Goal: Task Accomplishment & Management: Manage account settings

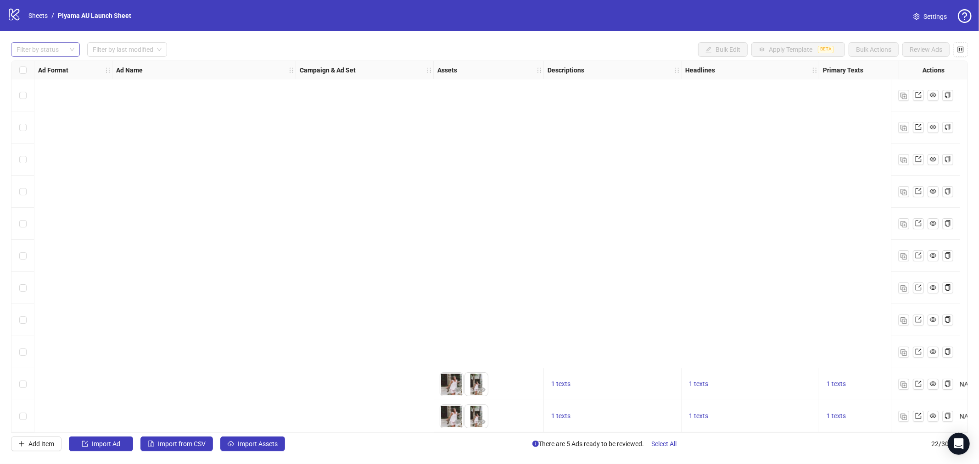
scroll to position [357, 552]
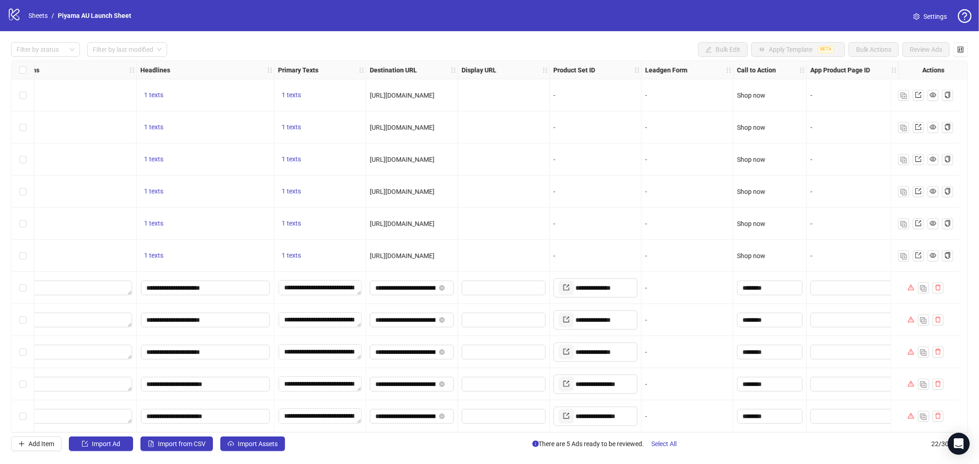
click at [926, 17] on span "Settings" at bounding box center [934, 16] width 23 height 10
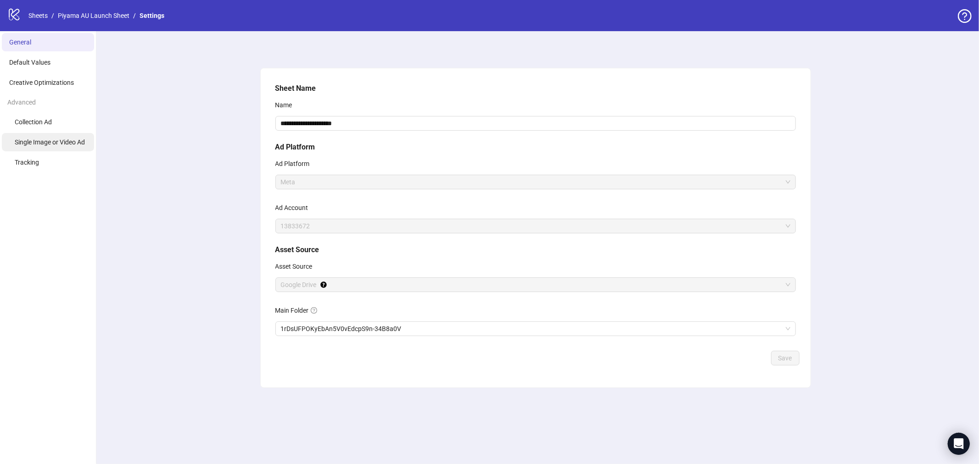
click at [46, 146] on li "Single Image or Video Ad" at bounding box center [48, 142] width 92 height 18
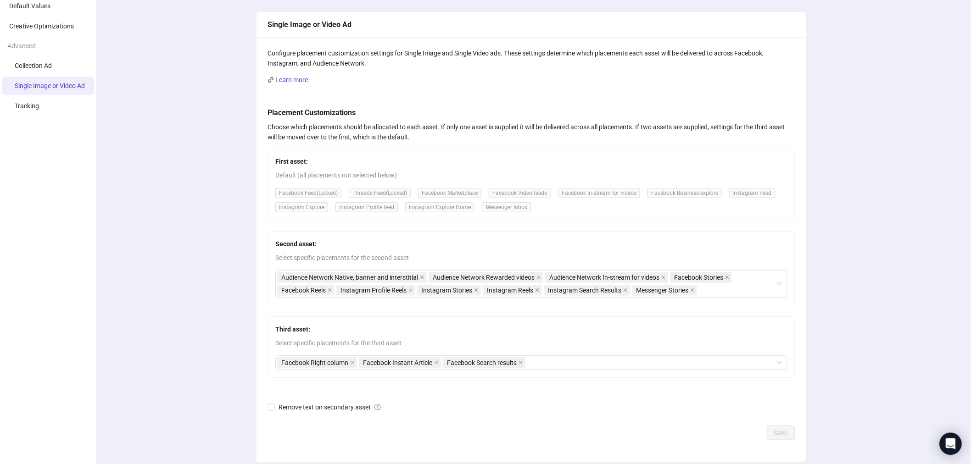
scroll to position [93, 0]
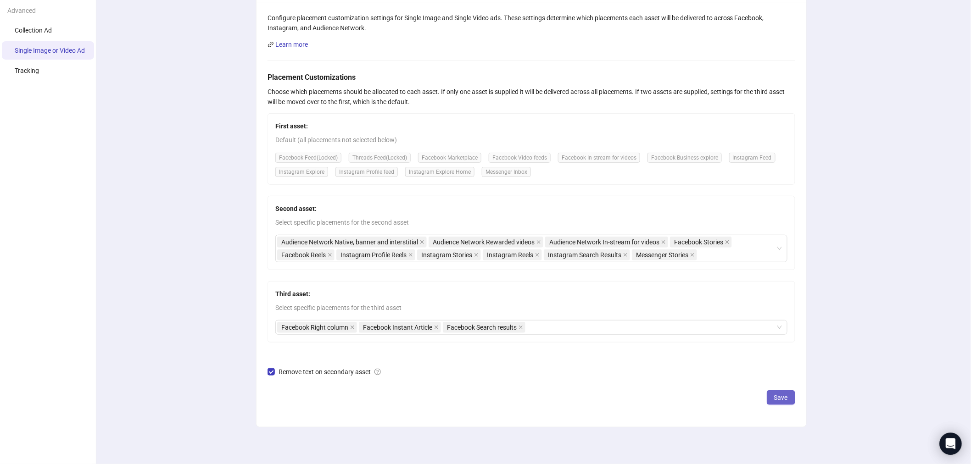
click at [775, 402] on button "Save" at bounding box center [781, 398] width 28 height 15
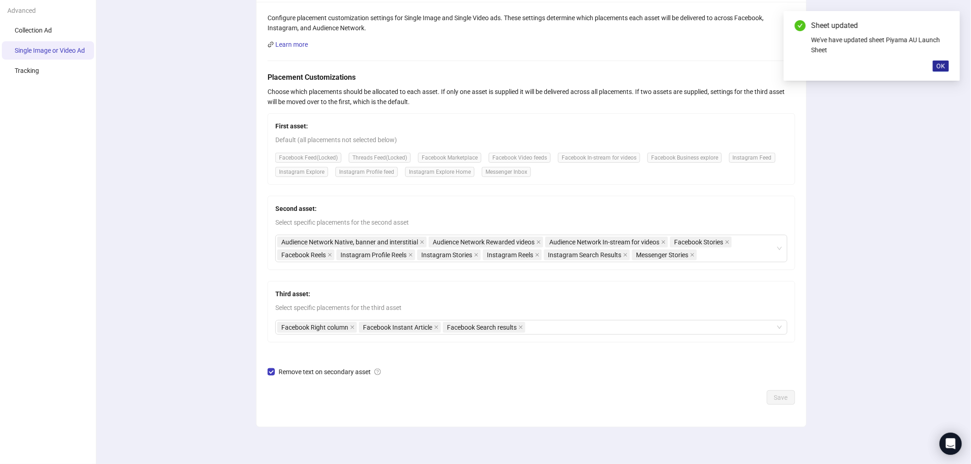
click at [941, 62] on span "OK" at bounding box center [941, 65] width 9 height 7
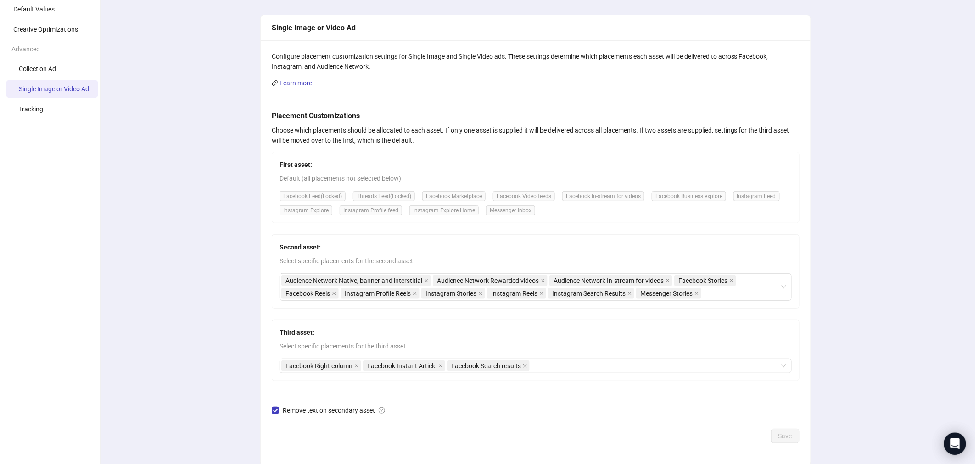
scroll to position [0, 0]
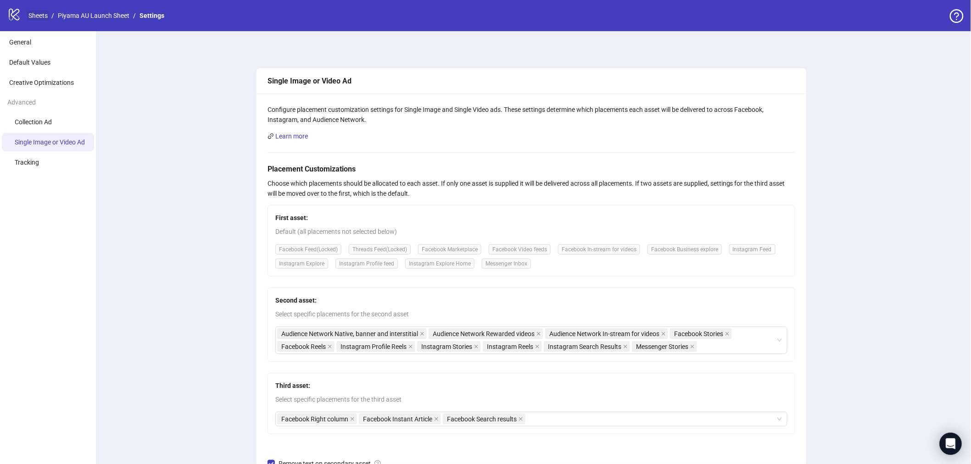
click at [35, 12] on link "Sheets" at bounding box center [38, 16] width 23 height 10
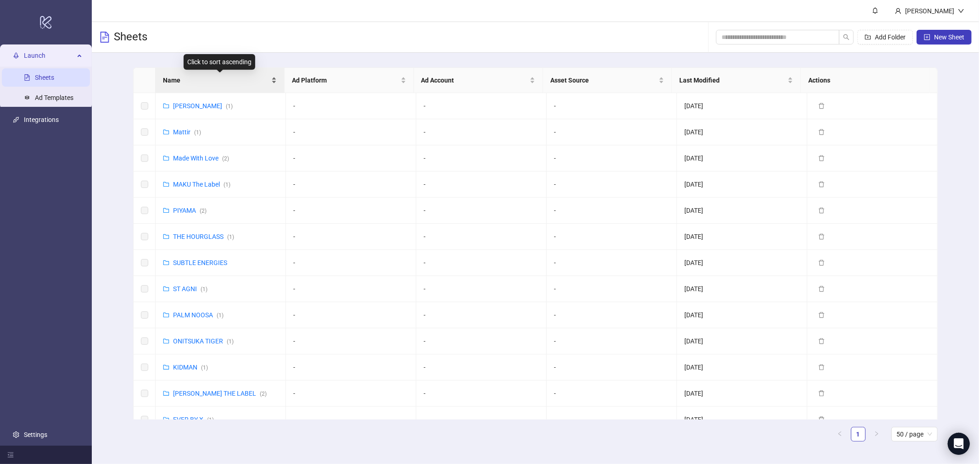
click at [207, 85] on div "Name" at bounding box center [220, 80] width 114 height 10
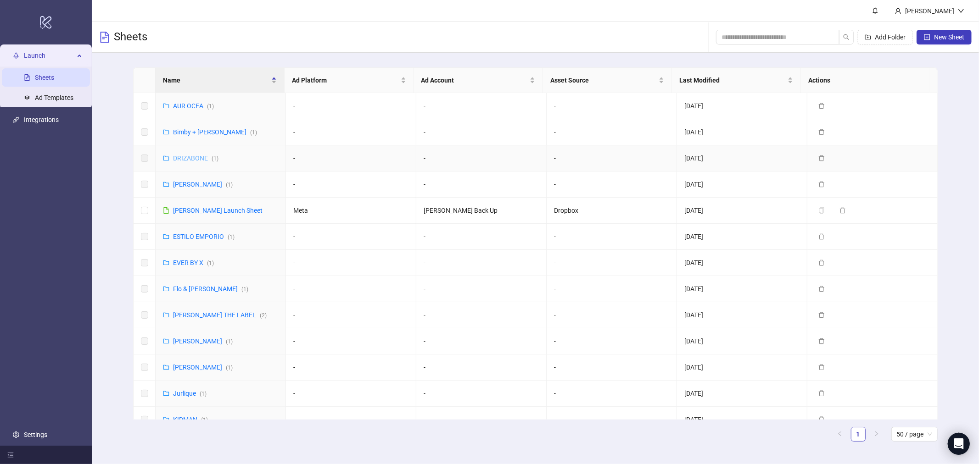
click at [185, 161] on link "DRIZABONE ( 1 )" at bounding box center [195, 158] width 45 height 7
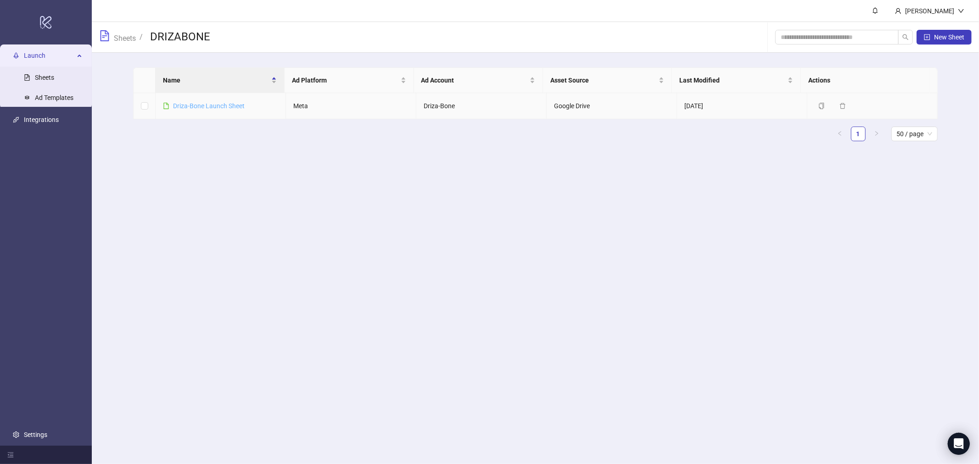
click at [209, 106] on link "Driza-Bone Launch Sheet" at bounding box center [209, 105] width 72 height 7
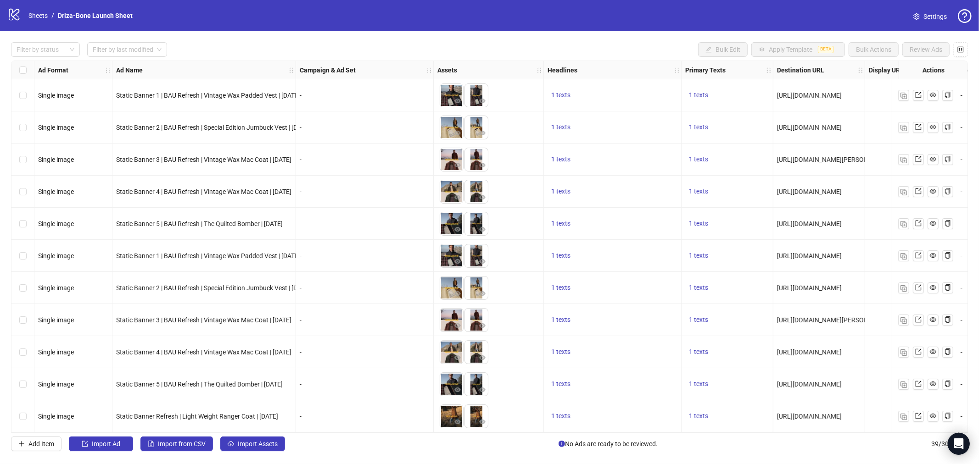
click at [939, 23] on link "Settings" at bounding box center [930, 16] width 48 height 15
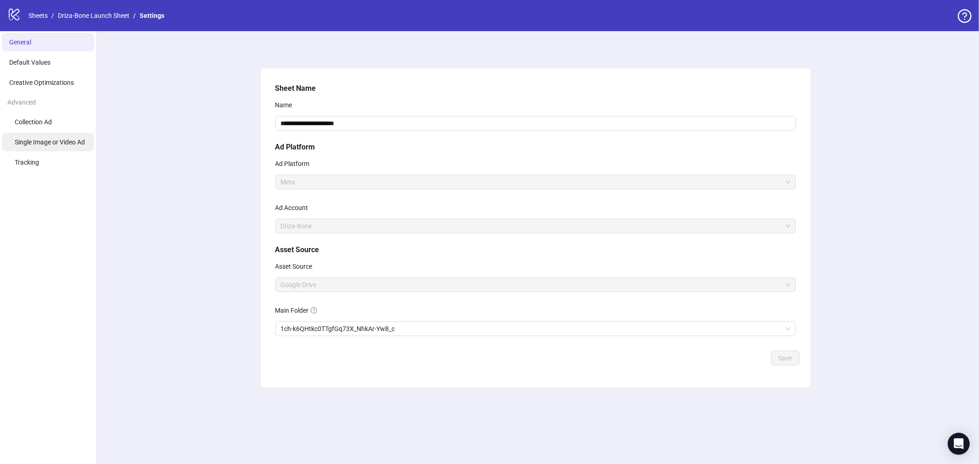
click at [65, 134] on li "Single Image or Video Ad" at bounding box center [48, 142] width 92 height 18
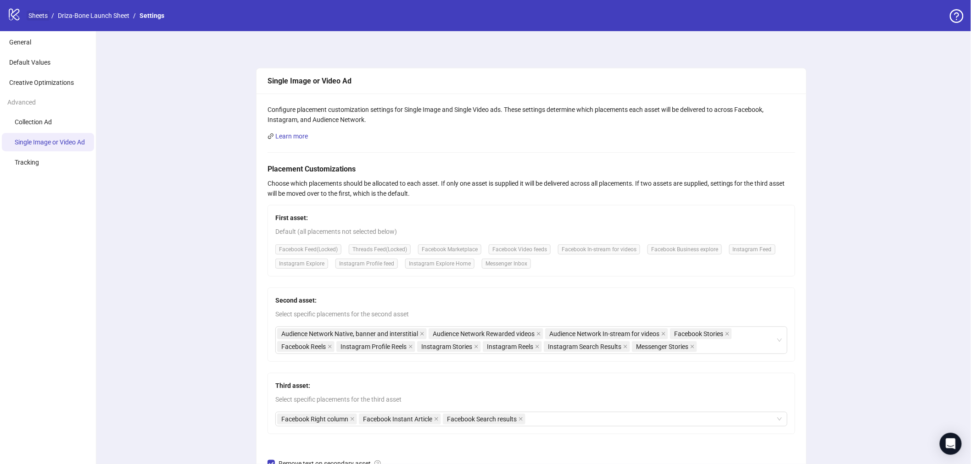
click at [45, 19] on link "Sheets" at bounding box center [38, 16] width 23 height 10
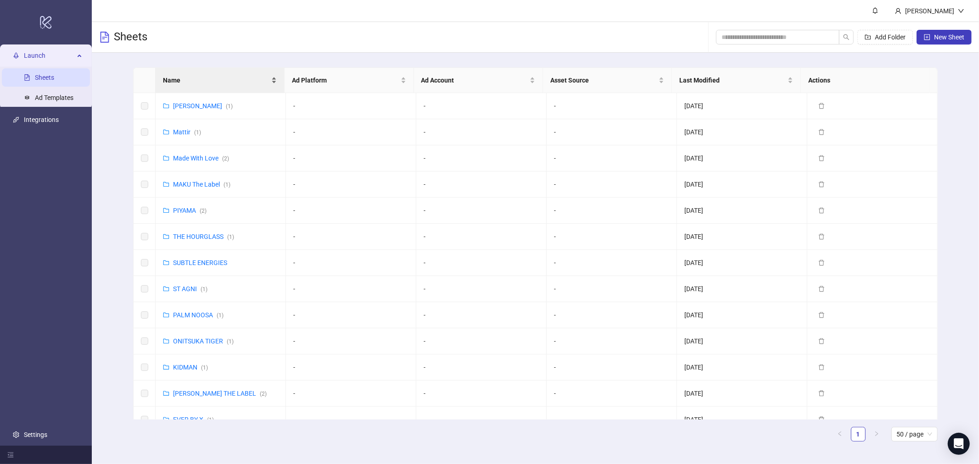
click at [210, 81] on span "Name" at bounding box center [216, 80] width 106 height 10
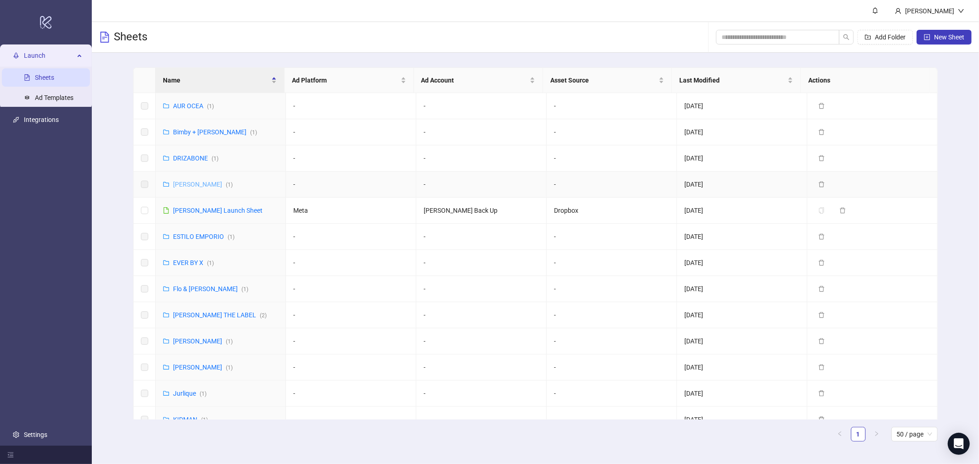
click at [191, 184] on link "Emma Lewisham ( 1 )" at bounding box center [203, 184] width 60 height 7
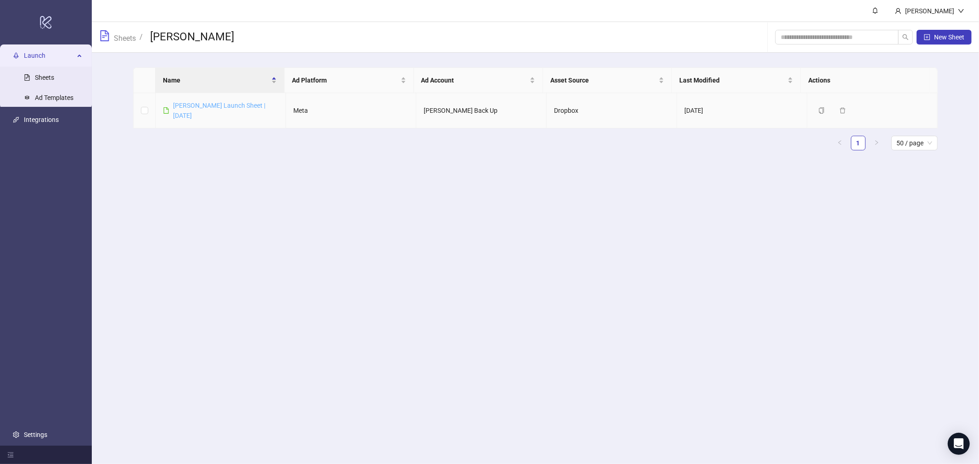
click at [203, 107] on link "Emma Lewisham Launch Sheet | January 2025" at bounding box center [219, 110] width 92 height 17
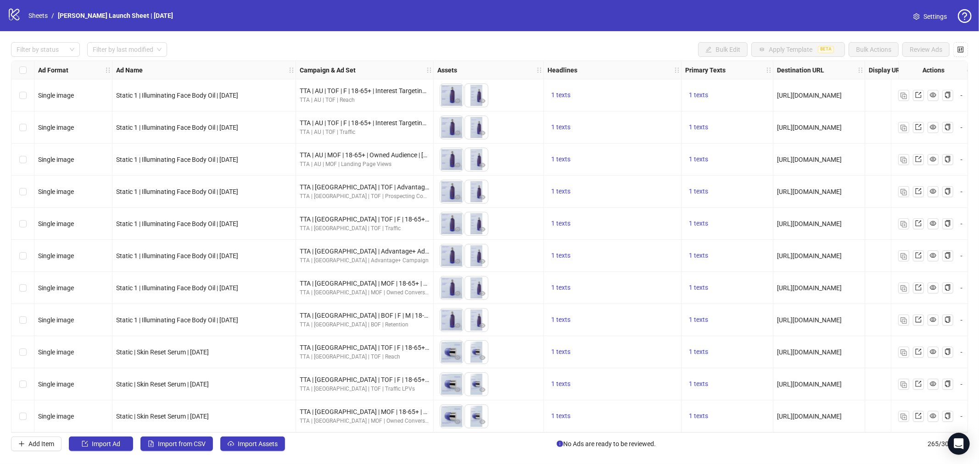
click at [944, 20] on span "Settings" at bounding box center [934, 16] width 23 height 10
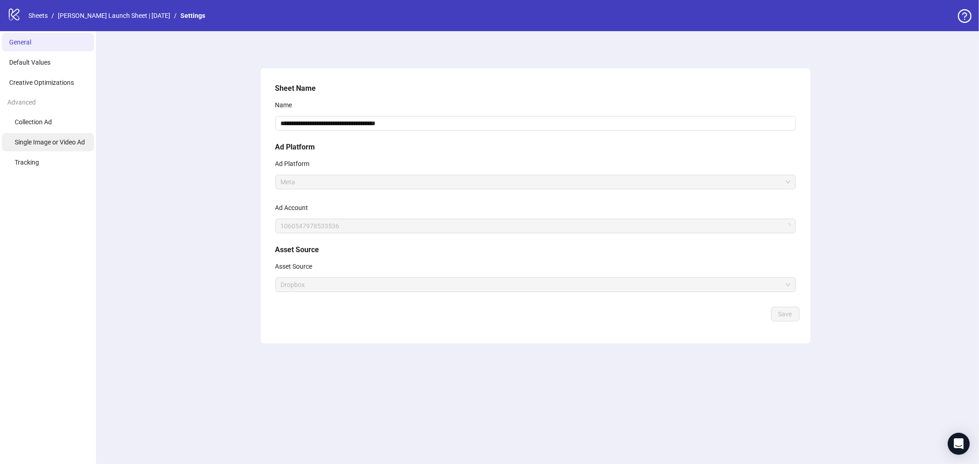
click at [56, 138] on li "Single Image or Video Ad" at bounding box center [48, 142] width 92 height 18
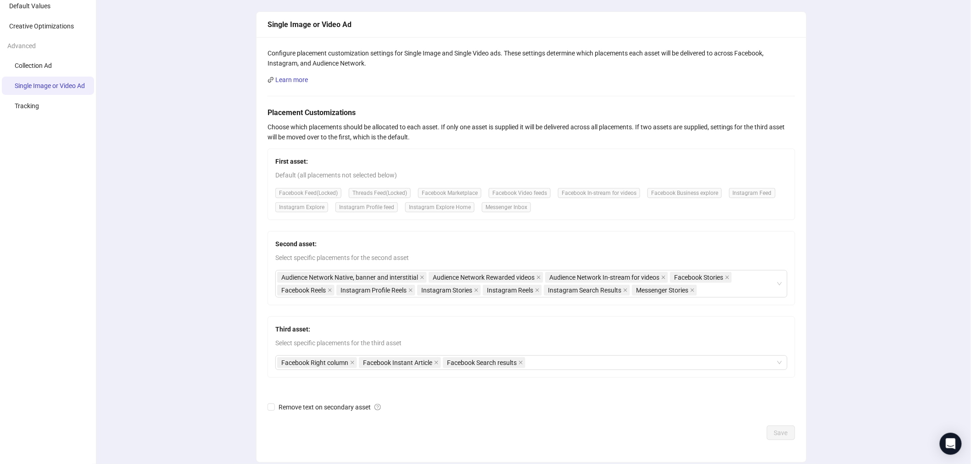
scroll to position [93, 0]
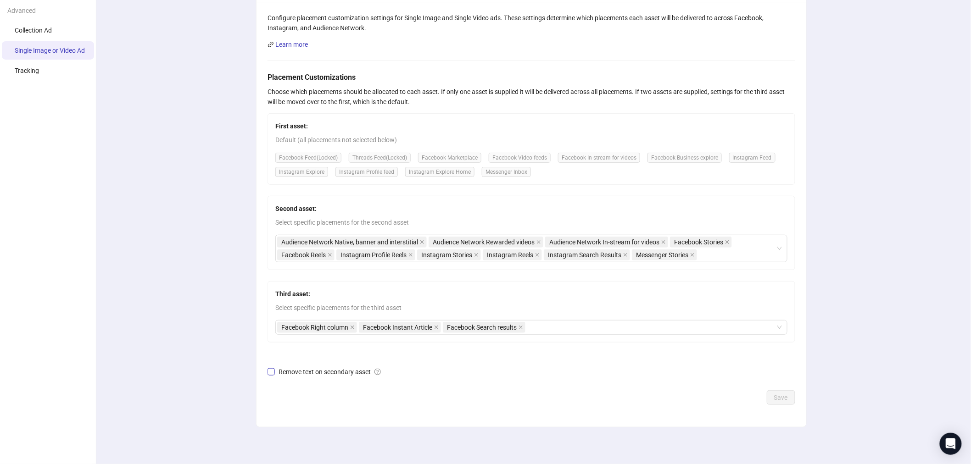
click at [285, 369] on span "Remove text on secondary asset" at bounding box center [330, 372] width 110 height 10
click at [788, 397] on button "Save" at bounding box center [781, 398] width 28 height 15
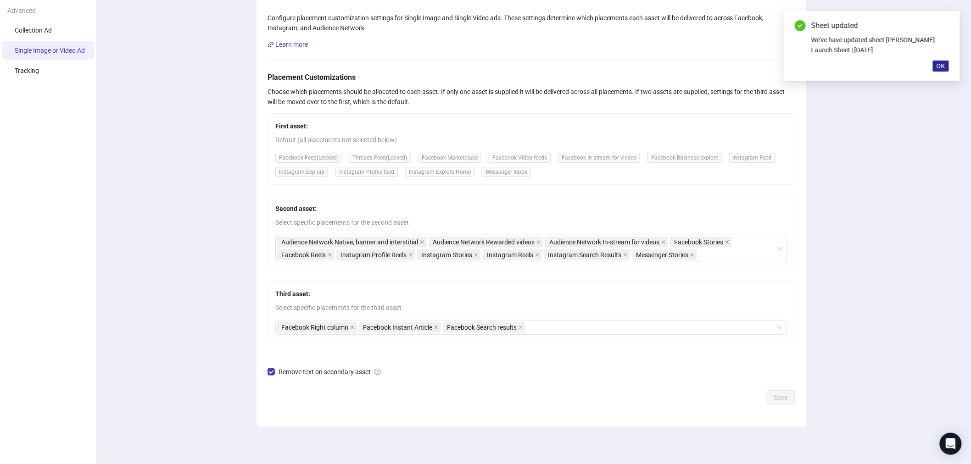
click at [938, 64] on span "OK" at bounding box center [941, 65] width 9 height 7
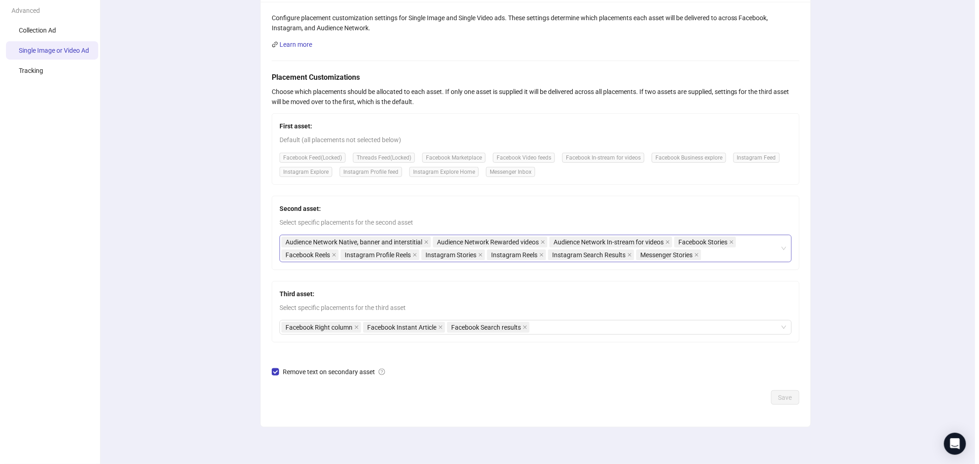
scroll to position [0, 0]
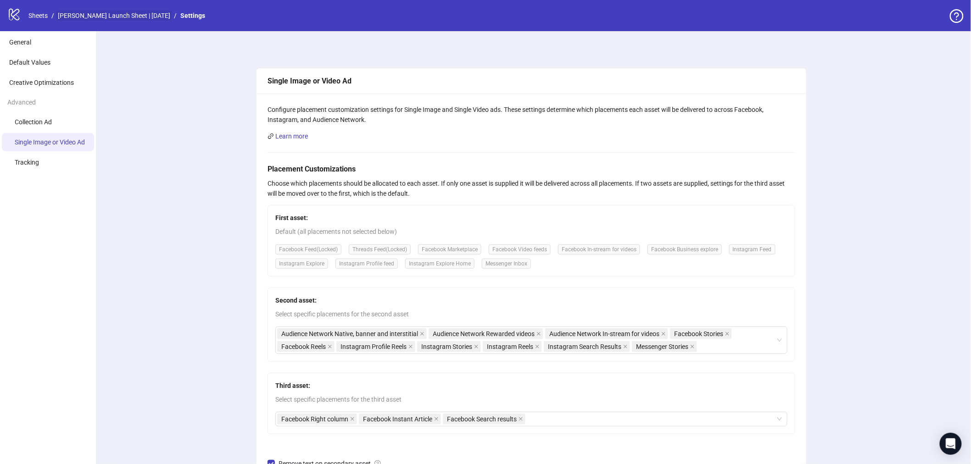
click at [153, 20] on link "Emma Lewisham Launch Sheet | January 2025" at bounding box center [114, 16] width 116 height 10
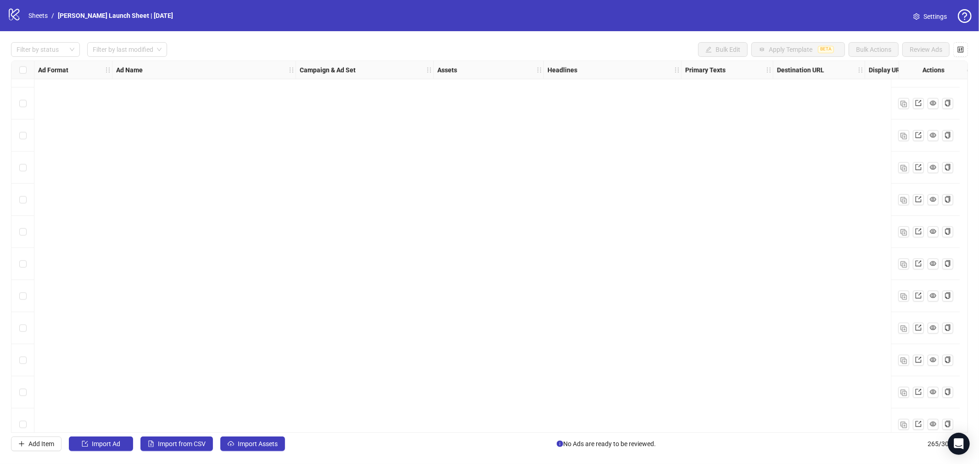
scroll to position [8163, 0]
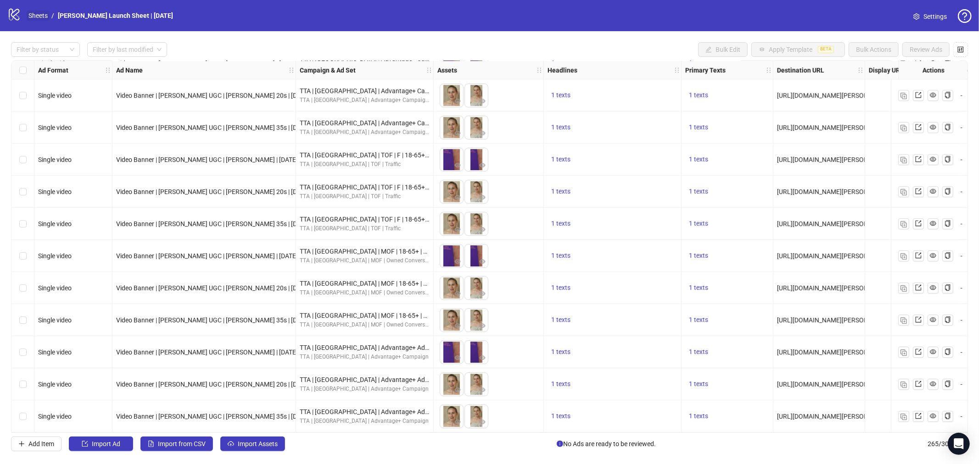
click at [39, 17] on link "Sheets" at bounding box center [38, 16] width 23 height 10
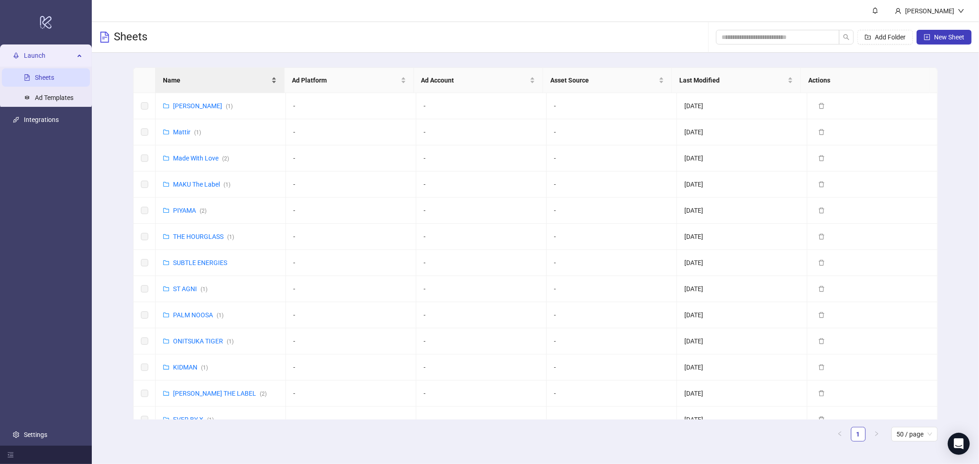
click at [213, 75] on div "Name" at bounding box center [220, 80] width 114 height 10
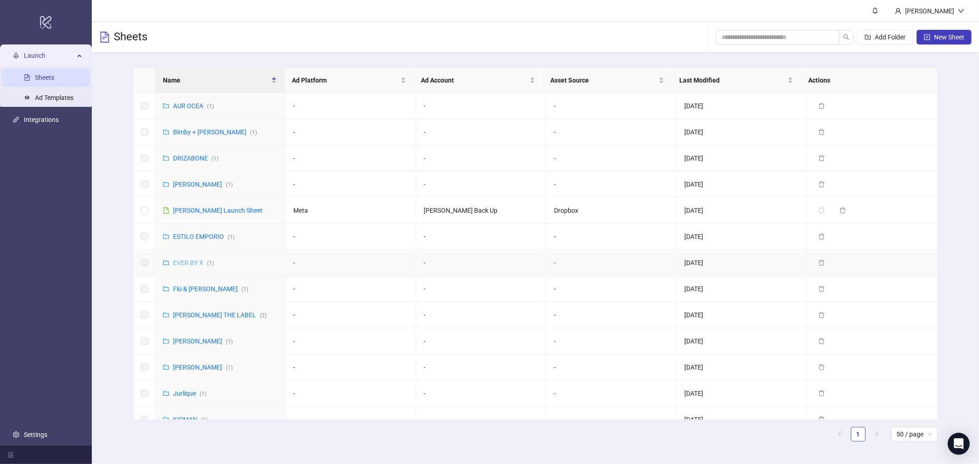
click at [195, 261] on link "EVER BY X ( 1 )" at bounding box center [193, 262] width 41 height 7
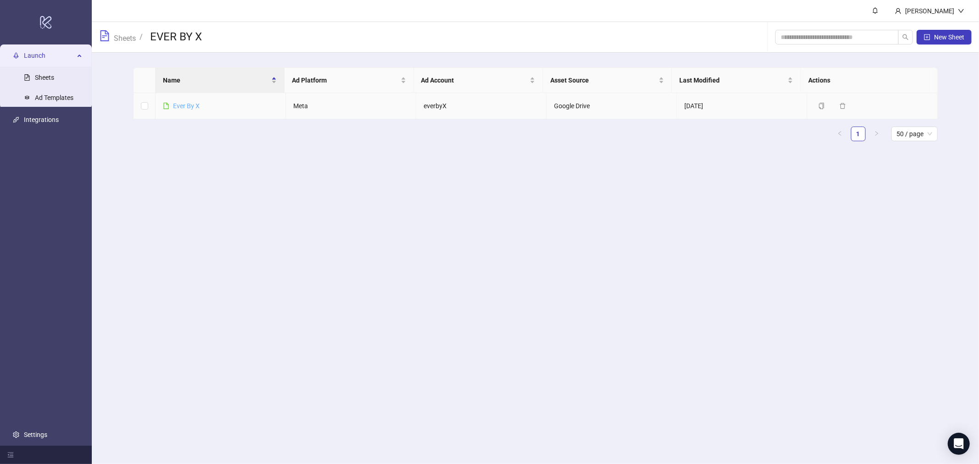
click at [177, 103] on link "Ever By X" at bounding box center [186, 105] width 27 height 7
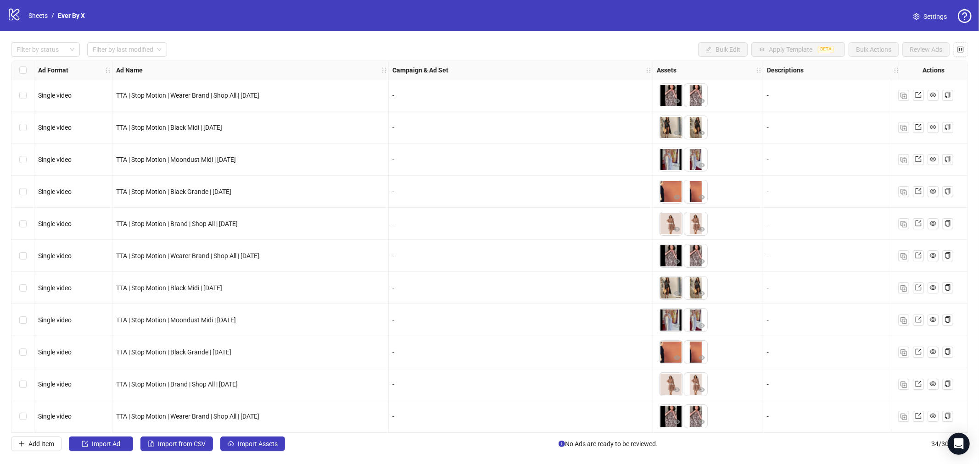
click at [921, 16] on link "Settings" at bounding box center [930, 16] width 48 height 15
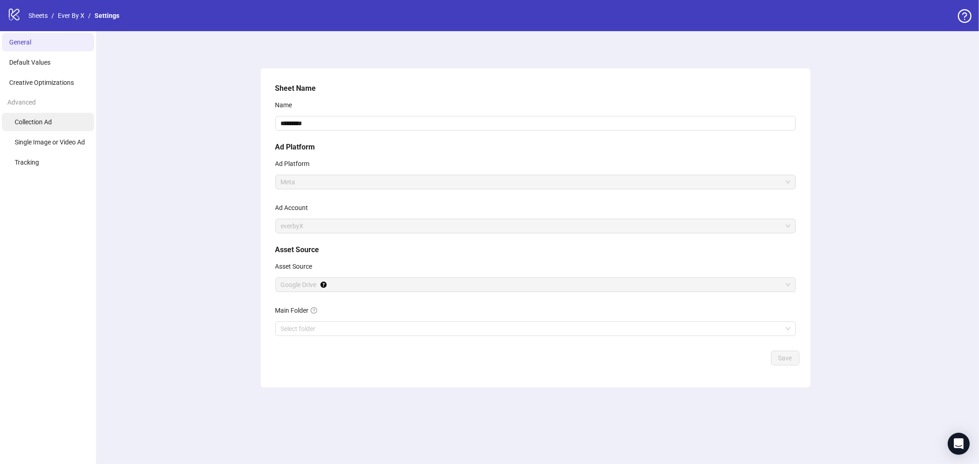
click at [58, 121] on li "Collection Ad" at bounding box center [48, 122] width 92 height 18
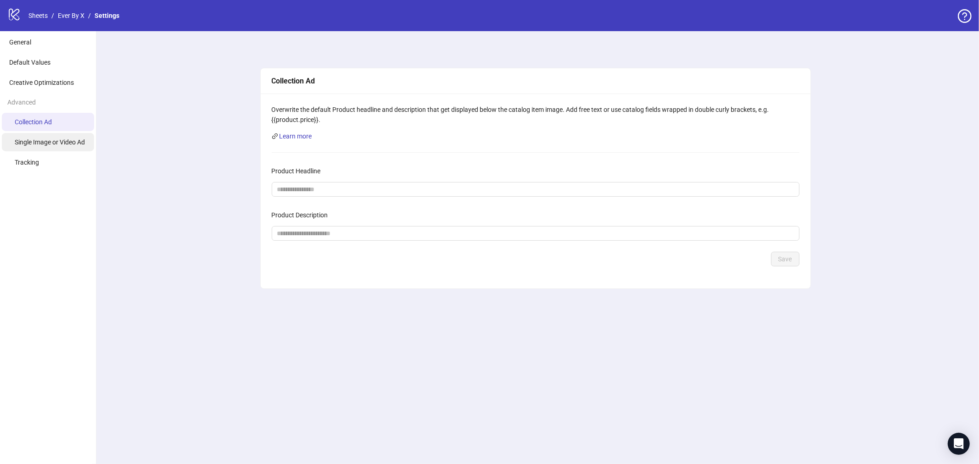
click at [52, 142] on span "Single Image or Video Ad" at bounding box center [50, 142] width 70 height 7
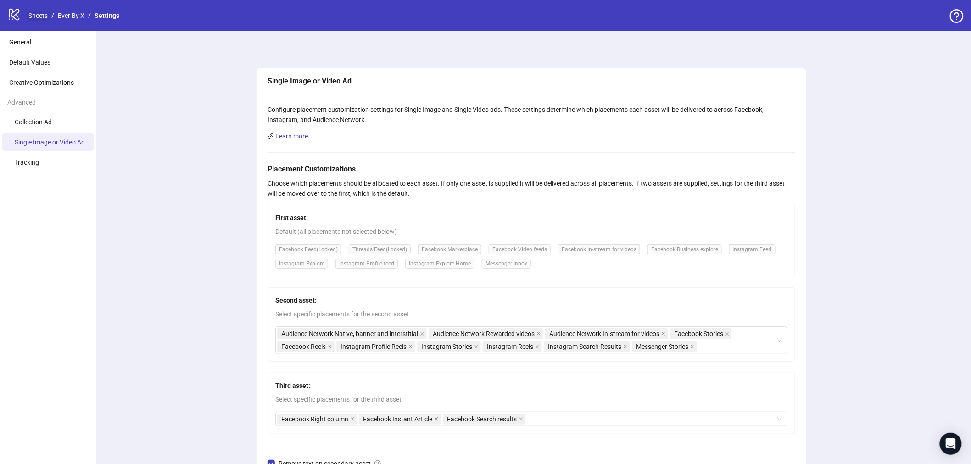
click at [37, 16] on link "Sheets" at bounding box center [38, 16] width 23 height 10
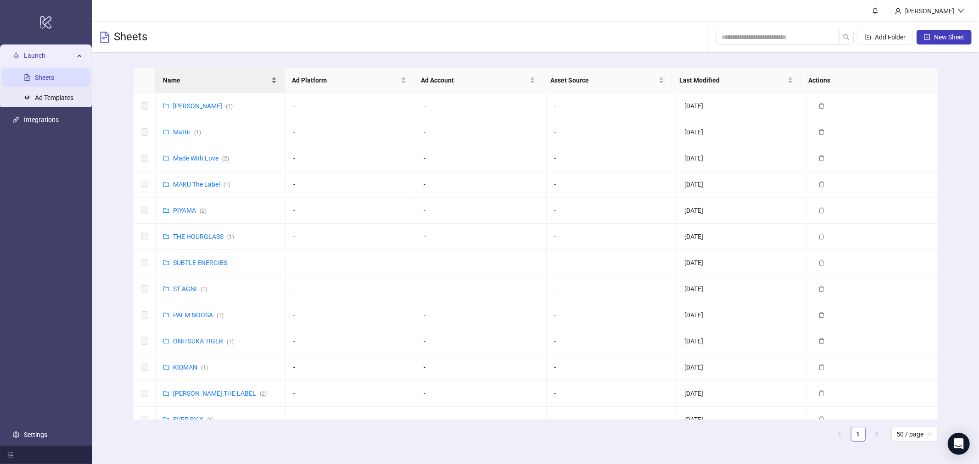
click at [202, 83] on span "Name" at bounding box center [216, 80] width 106 height 10
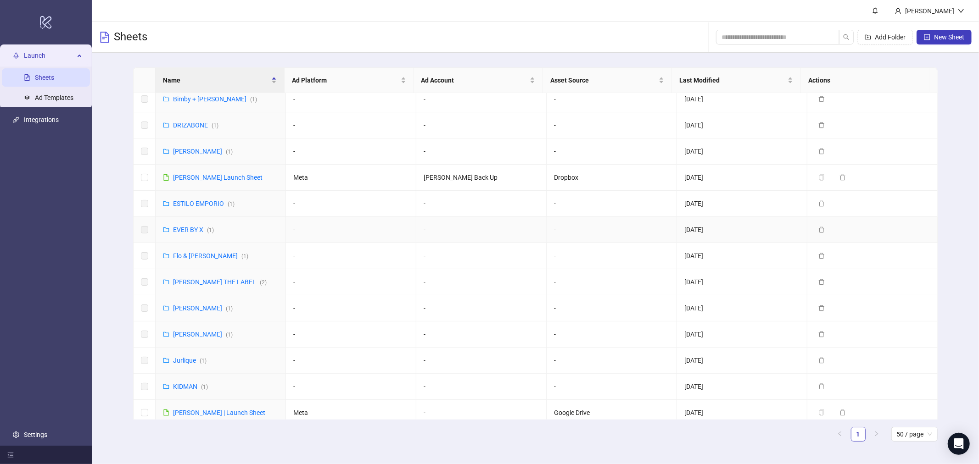
scroll to position [102, 0]
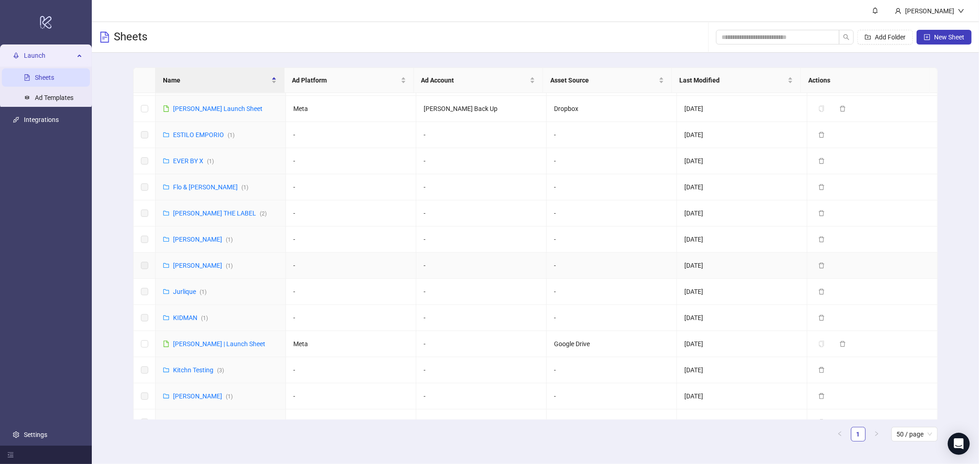
click at [185, 264] on link "Henne ( 1 )" at bounding box center [203, 265] width 60 height 7
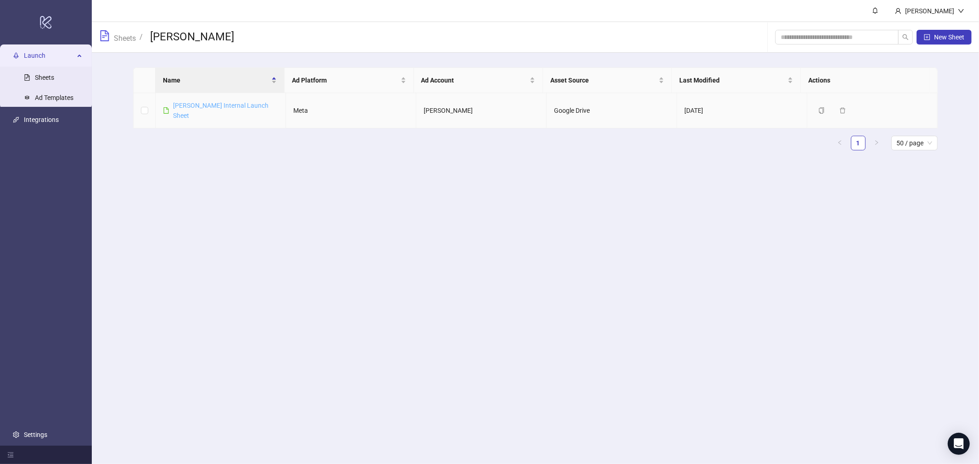
click at [205, 107] on link "Henne Internal Launch Sheet" at bounding box center [220, 110] width 95 height 17
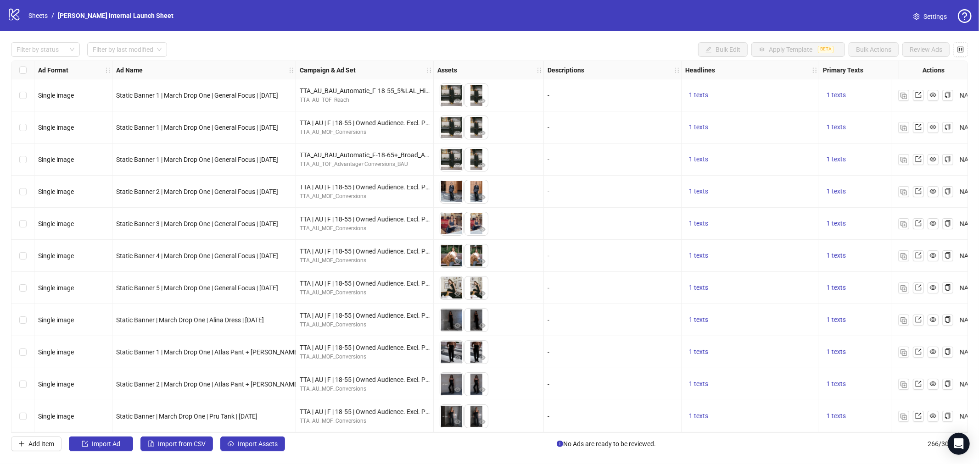
click at [927, 15] on span "Settings" at bounding box center [934, 16] width 23 height 10
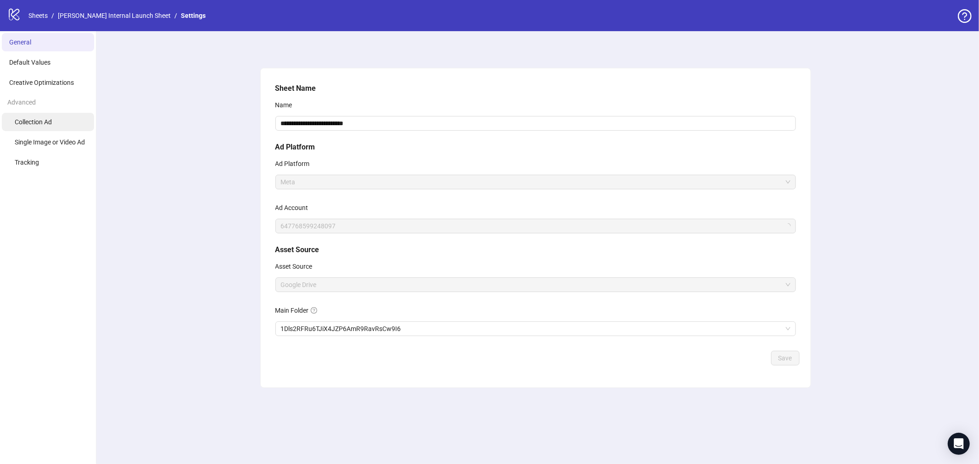
click at [73, 116] on li "Collection Ad" at bounding box center [48, 122] width 92 height 18
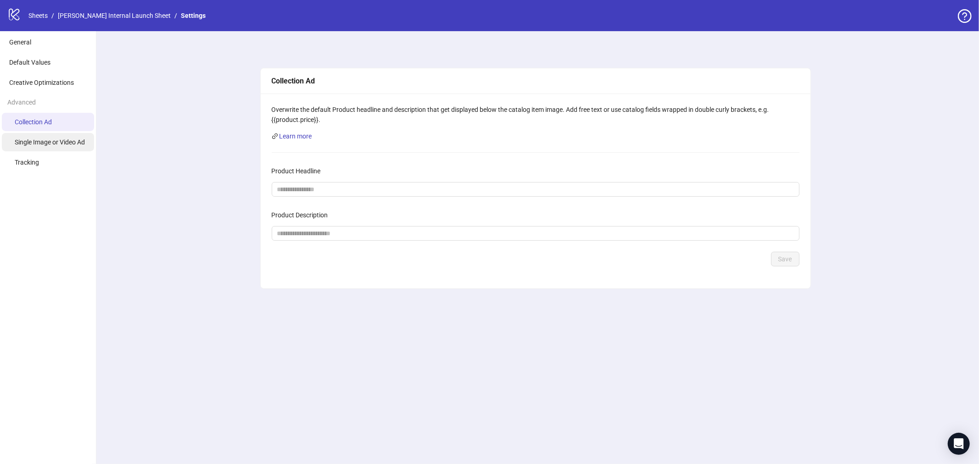
click at [56, 137] on li "Single Image or Video Ad" at bounding box center [48, 142] width 92 height 18
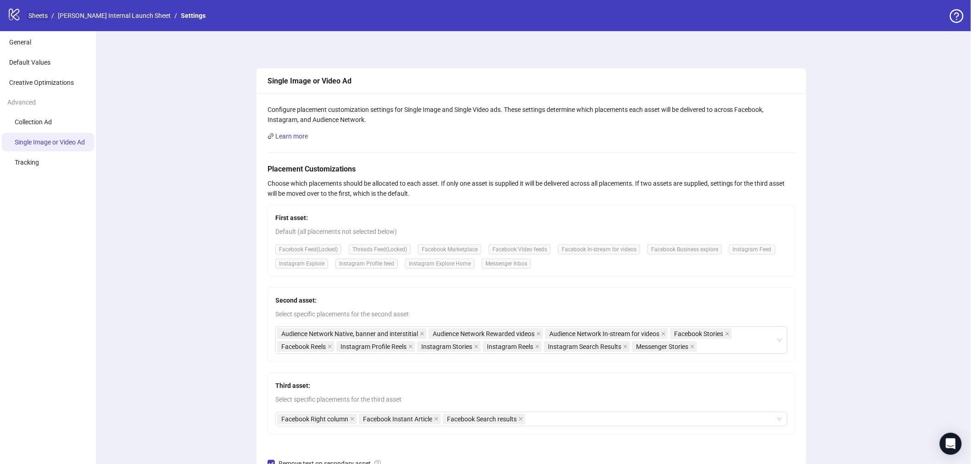
click at [37, 16] on link "Sheets" at bounding box center [38, 16] width 23 height 10
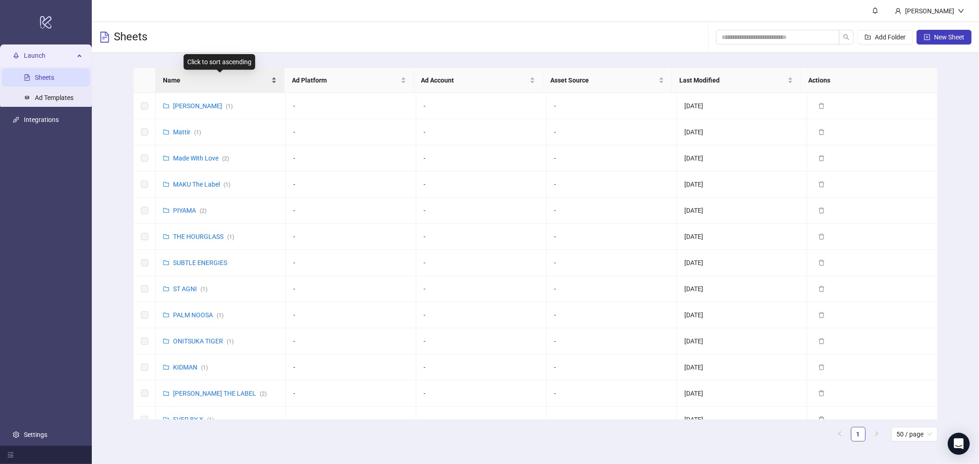
click at [208, 84] on span "Name" at bounding box center [216, 80] width 106 height 10
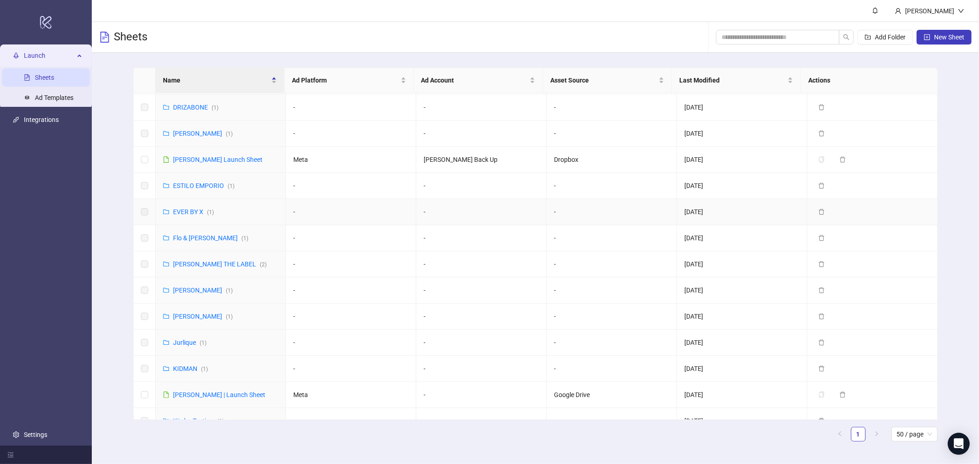
scroll to position [102, 0]
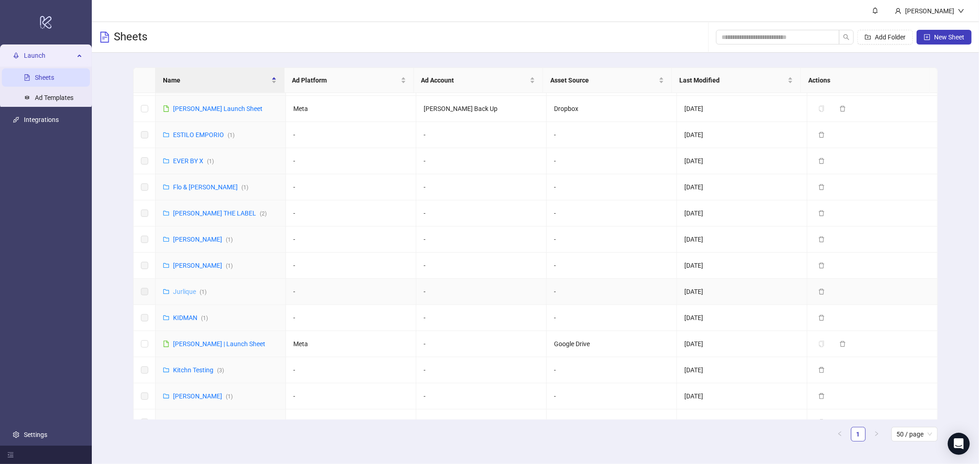
click at [180, 288] on link "Jurlique ( 1 )" at bounding box center [190, 291] width 34 height 7
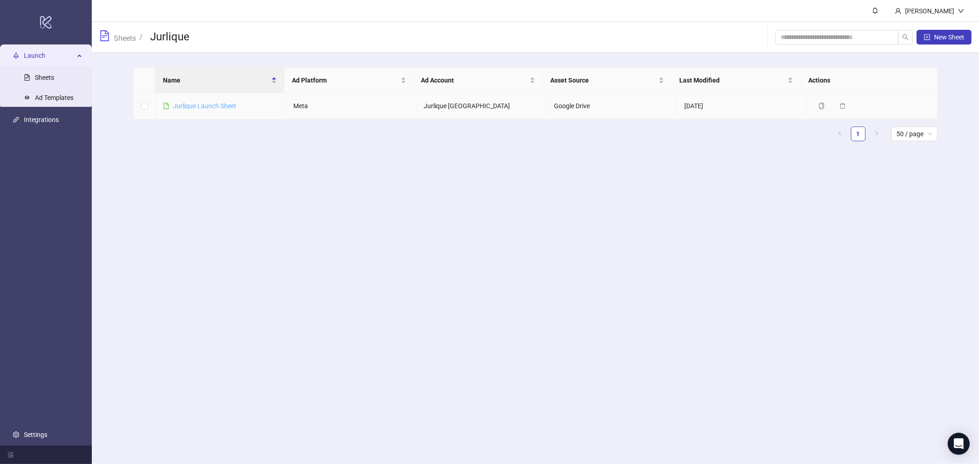
click at [200, 107] on link "Jurlique Launch Sheet" at bounding box center [204, 105] width 63 height 7
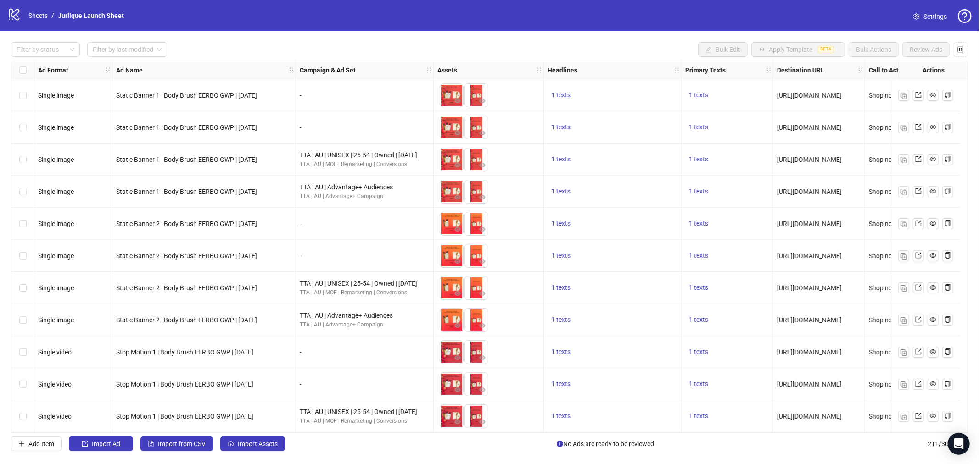
click at [926, 20] on span "Settings" at bounding box center [934, 16] width 23 height 10
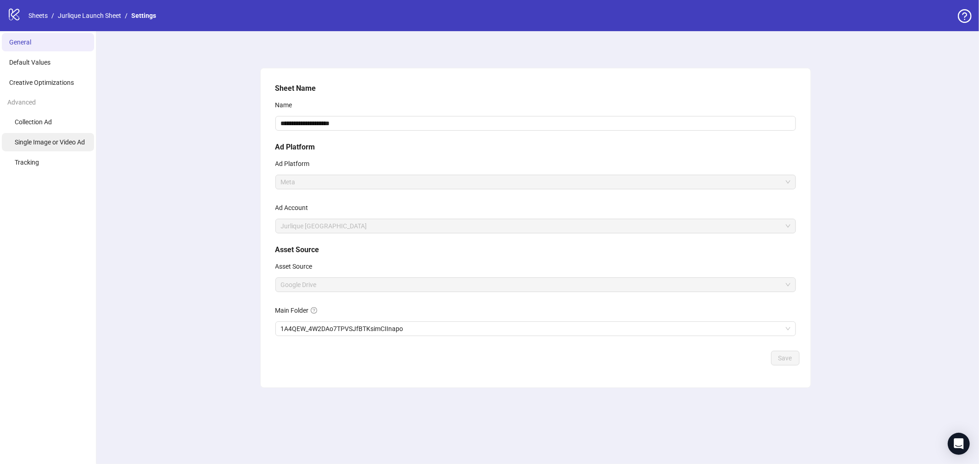
click at [62, 141] on span "Single Image or Video Ad" at bounding box center [50, 142] width 70 height 7
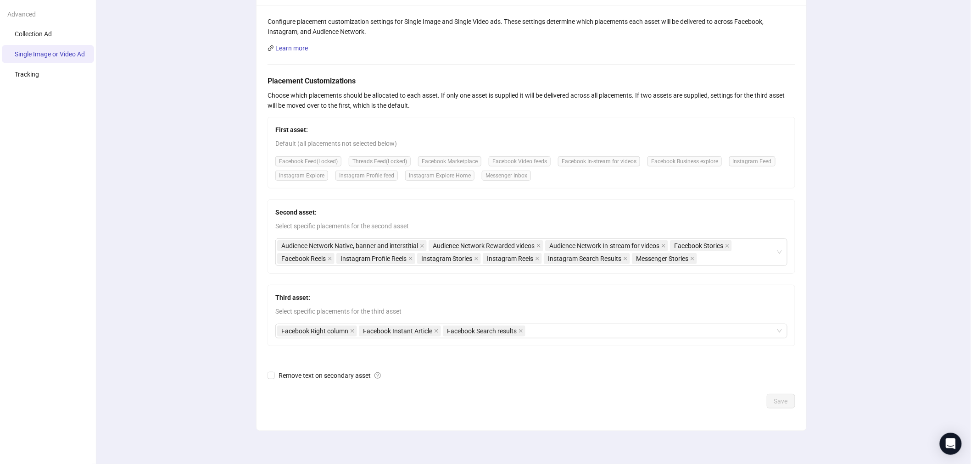
scroll to position [93, 0]
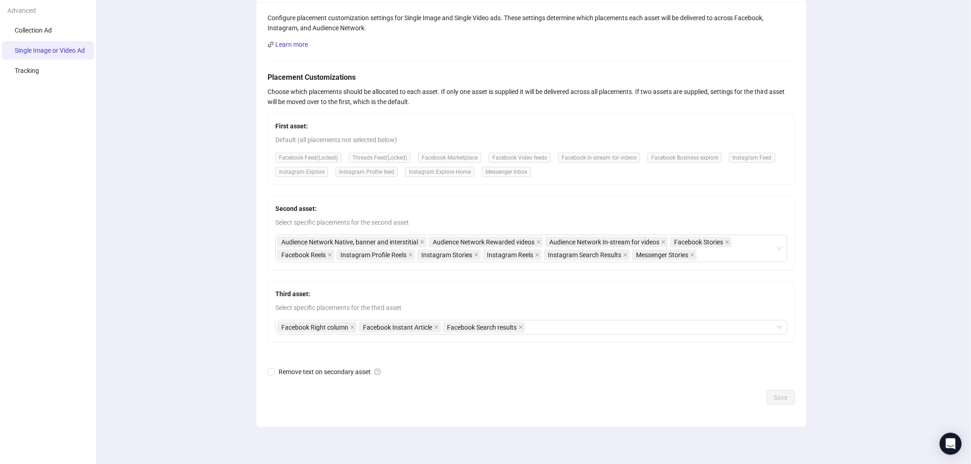
click at [284, 365] on div "Remove text on secondary asset" at bounding box center [532, 372] width 528 height 15
click at [284, 370] on span "Remove text on secondary asset" at bounding box center [330, 372] width 110 height 10
click at [788, 400] on span "Save" at bounding box center [781, 397] width 14 height 7
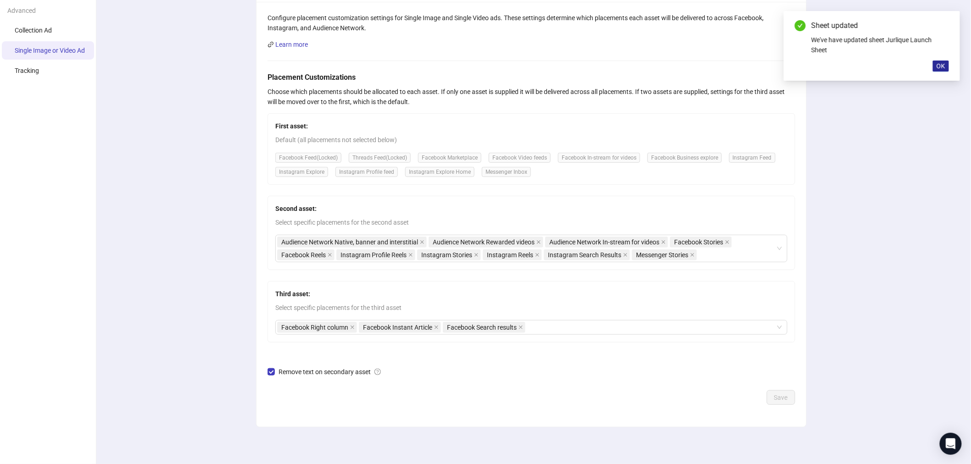
click at [946, 64] on button "OK" at bounding box center [941, 66] width 16 height 11
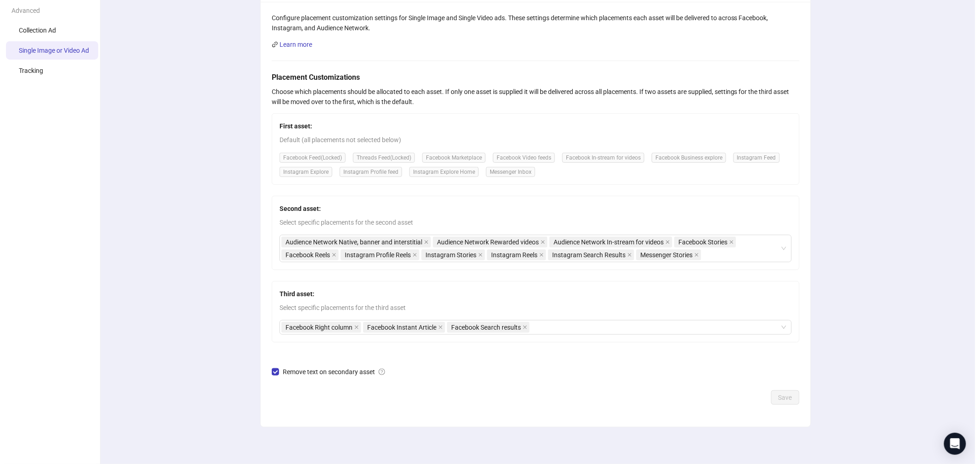
scroll to position [0, 0]
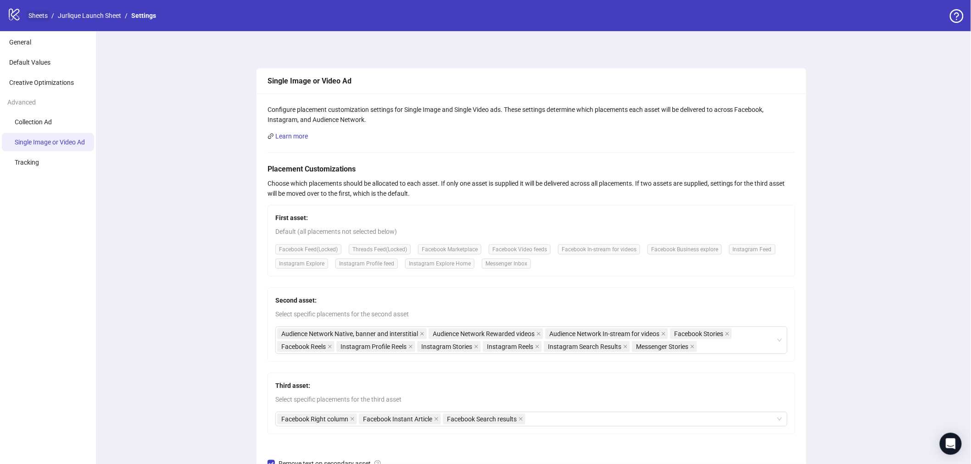
click at [37, 16] on link "Sheets" at bounding box center [38, 16] width 23 height 10
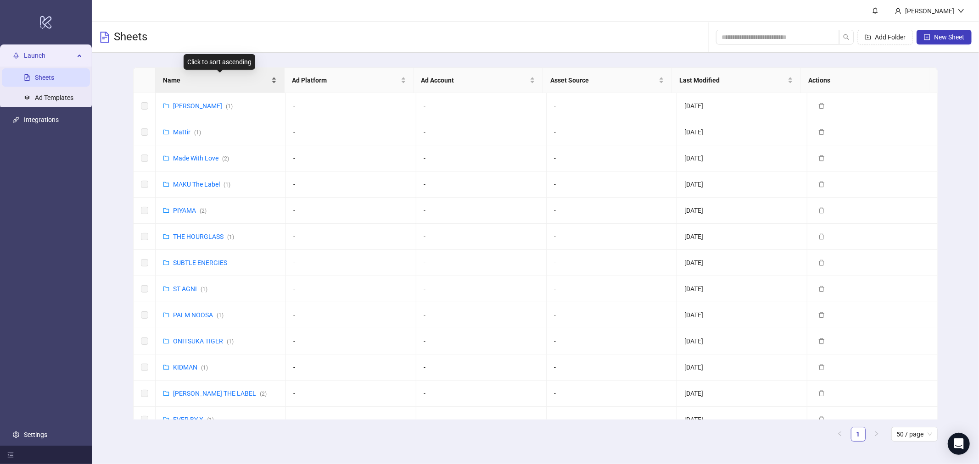
click at [200, 81] on span "Name" at bounding box center [216, 80] width 106 height 10
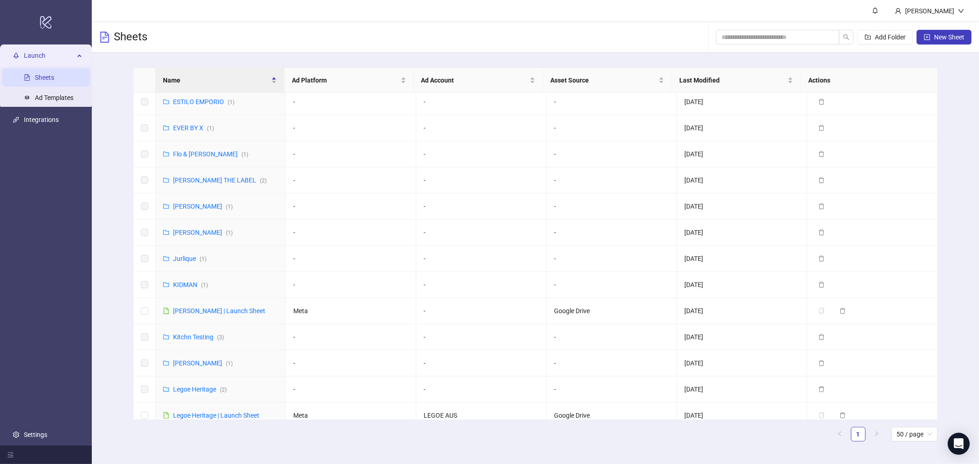
scroll to position [153, 0]
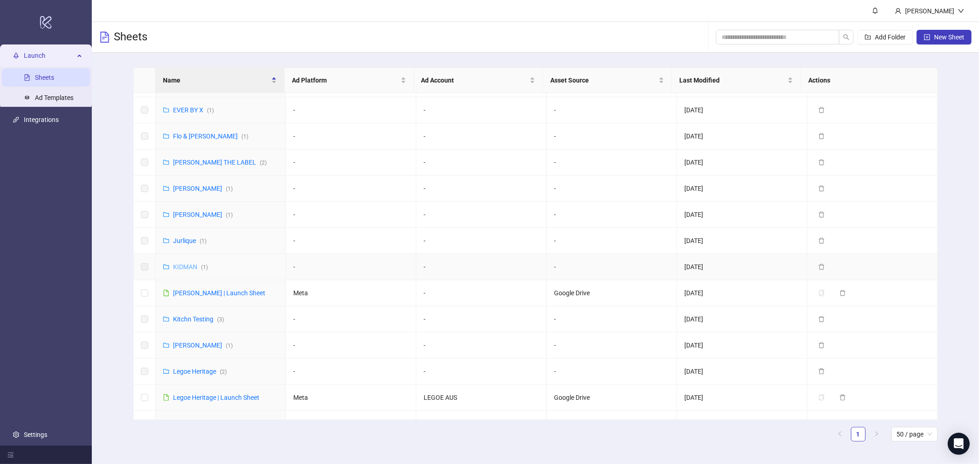
click at [187, 267] on link "KIDMAN ( 1 )" at bounding box center [190, 266] width 35 height 7
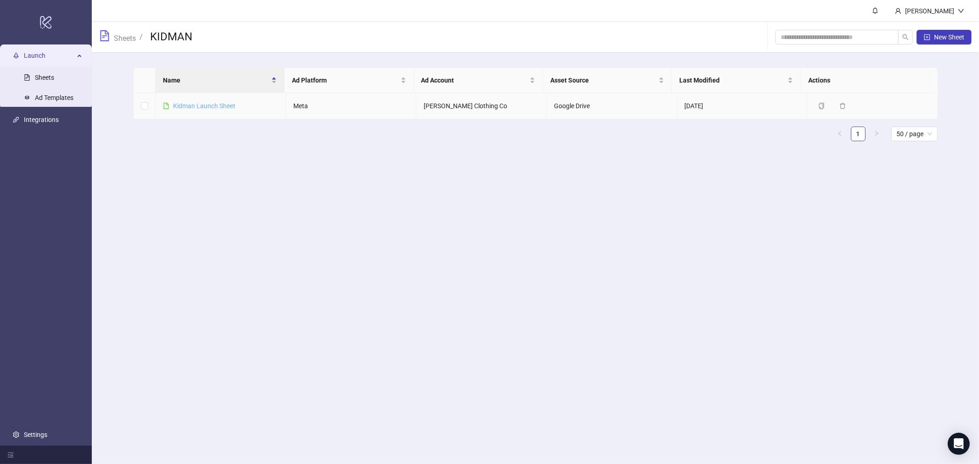
click at [211, 106] on link "Kidman Launch Sheet" at bounding box center [204, 105] width 62 height 7
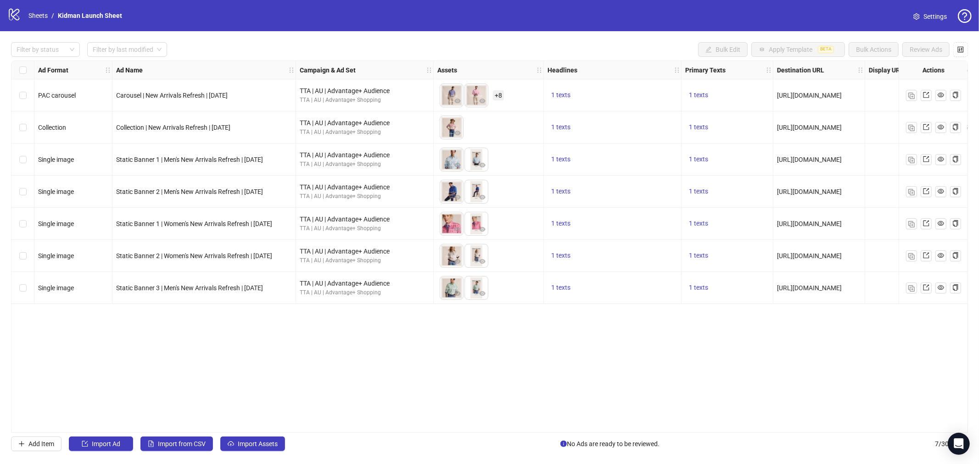
click at [934, 20] on span "Settings" at bounding box center [934, 16] width 23 height 10
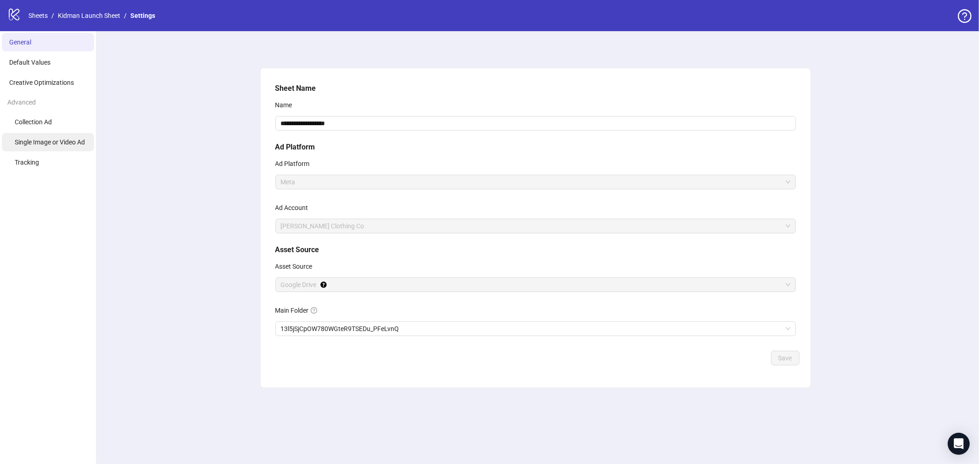
click at [53, 145] on span "Single Image or Video Ad" at bounding box center [50, 142] width 70 height 7
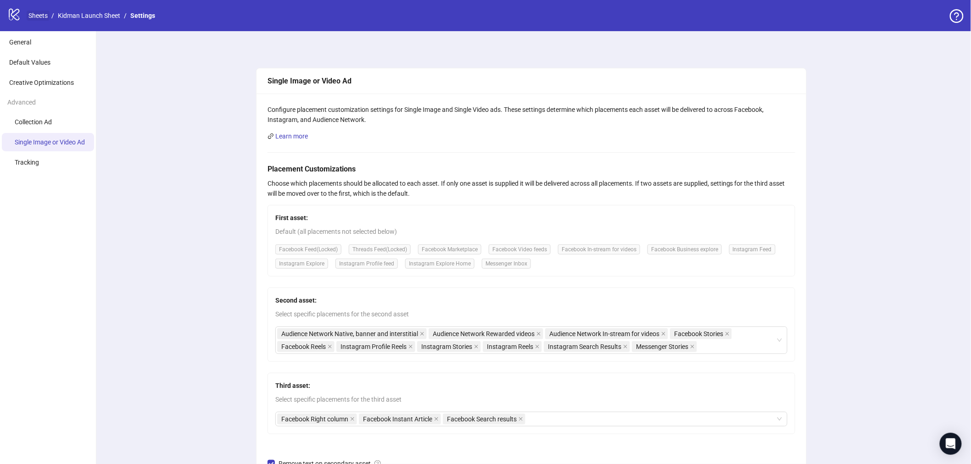
click at [38, 15] on link "Sheets" at bounding box center [38, 16] width 23 height 10
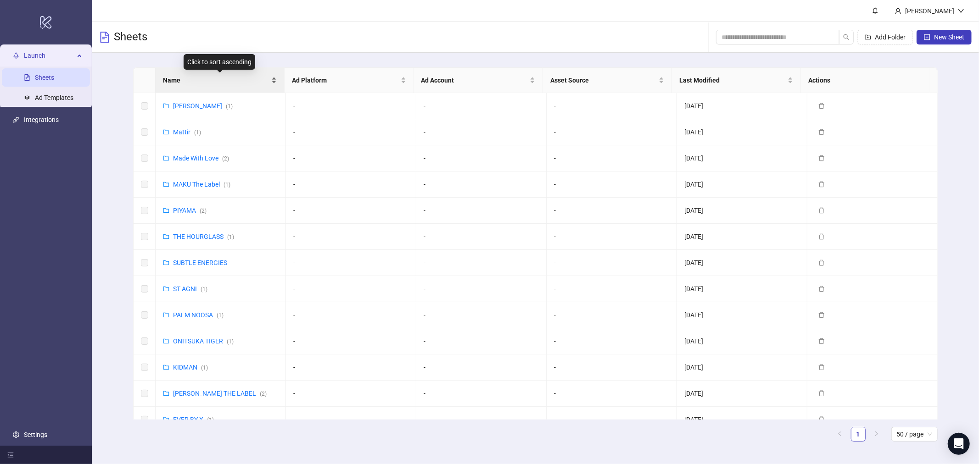
click at [198, 75] on div "Name" at bounding box center [220, 80] width 114 height 10
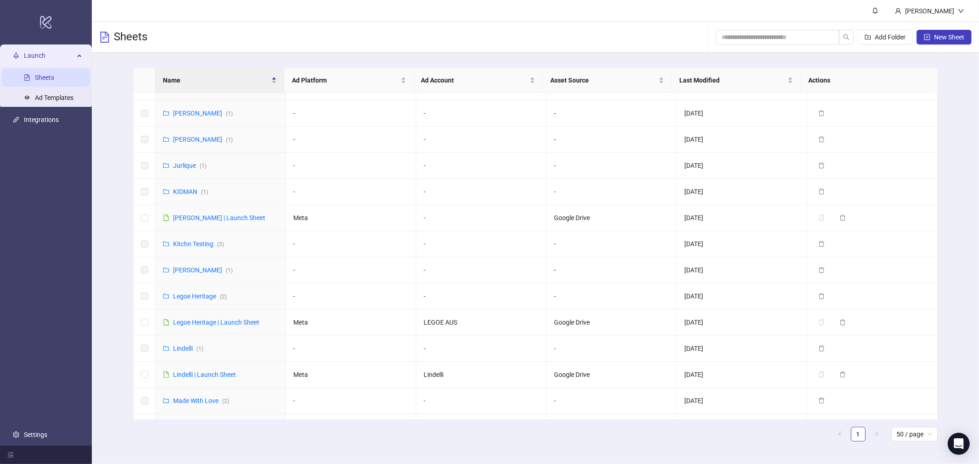
scroll to position [255, 0]
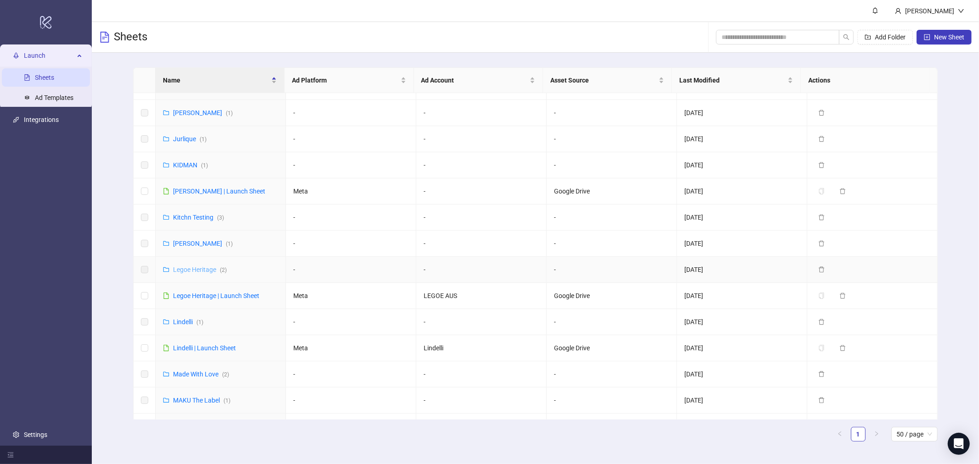
click at [187, 269] on link "Legoe Heritage ( 2 )" at bounding box center [200, 269] width 54 height 7
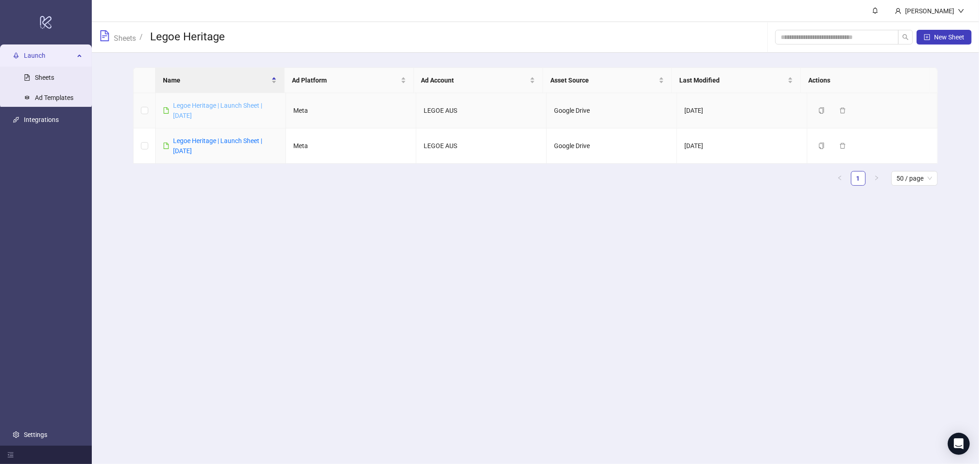
click at [201, 106] on link "Legoe Heritage | Launch Sheet | [DATE]" at bounding box center [217, 110] width 89 height 17
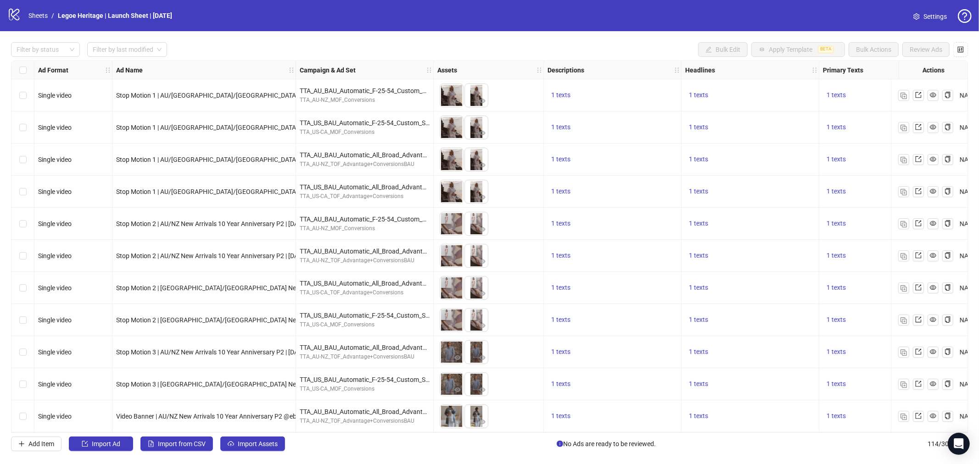
click at [946, 11] on link "Settings" at bounding box center [930, 16] width 48 height 15
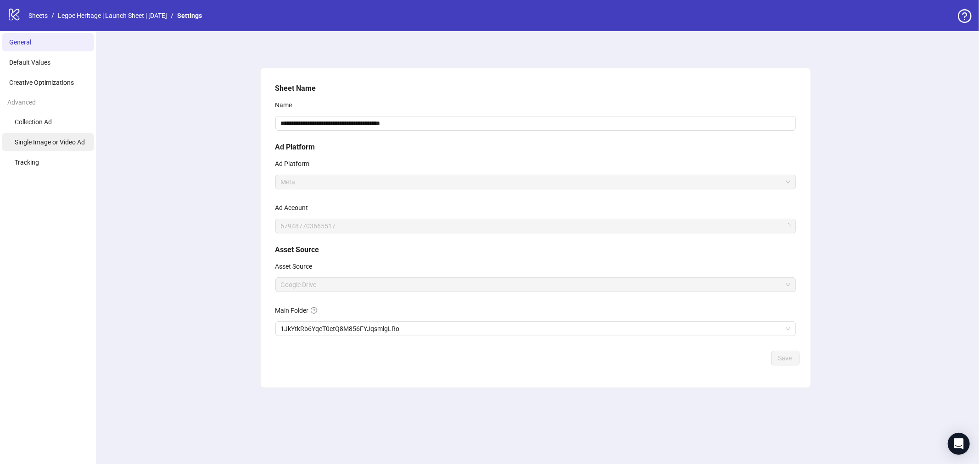
click at [66, 143] on span "Single Image or Video Ad" at bounding box center [50, 142] width 70 height 7
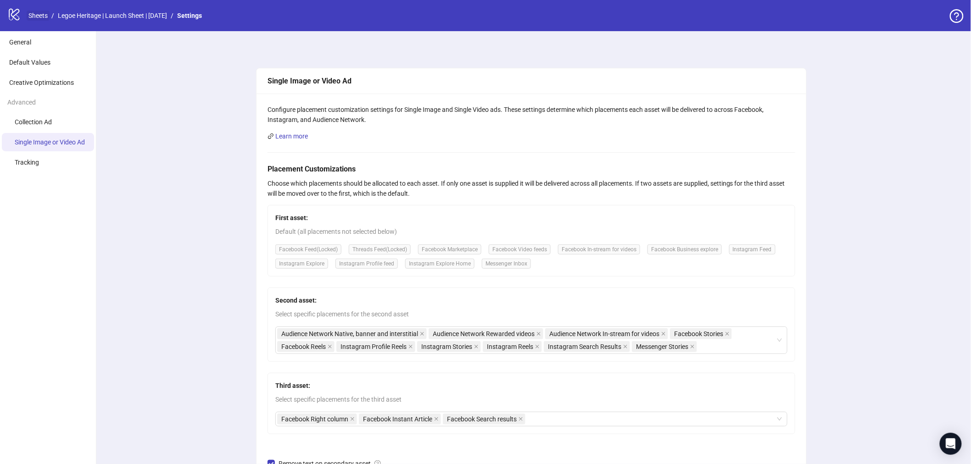
click at [40, 17] on link "Sheets" at bounding box center [38, 16] width 23 height 10
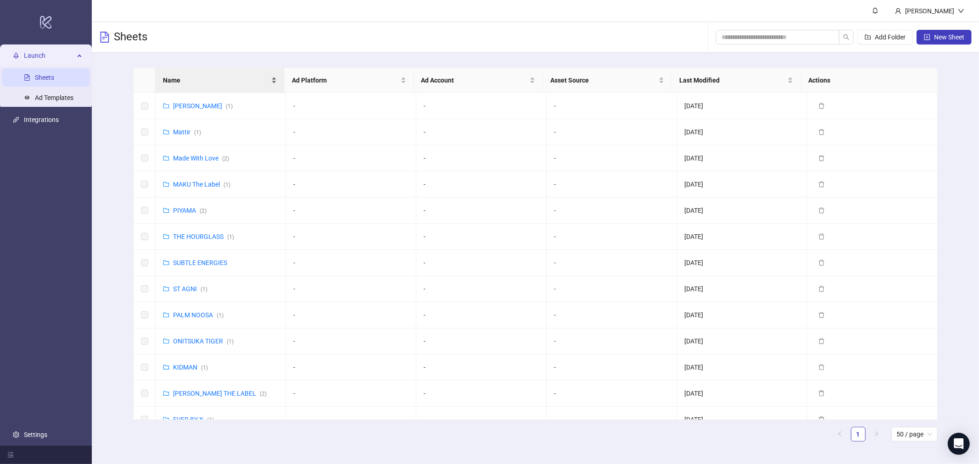
click at [195, 84] on span "Name" at bounding box center [216, 80] width 106 height 10
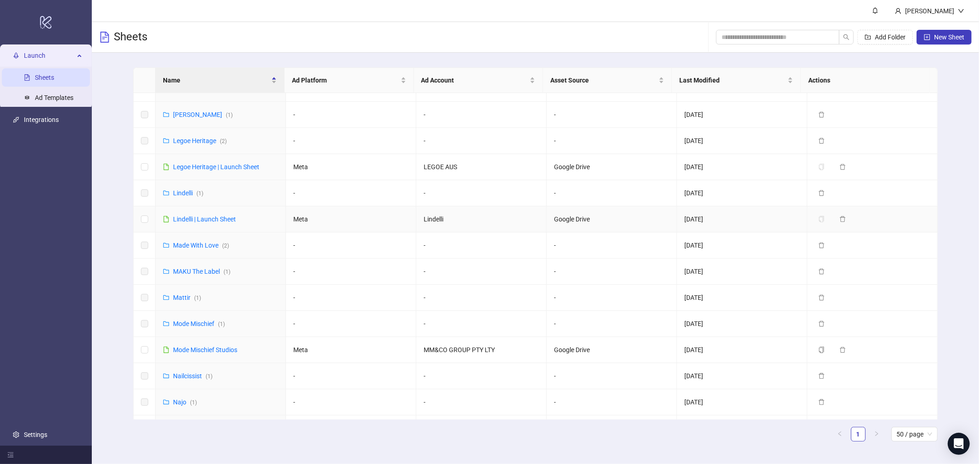
scroll to position [408, 0]
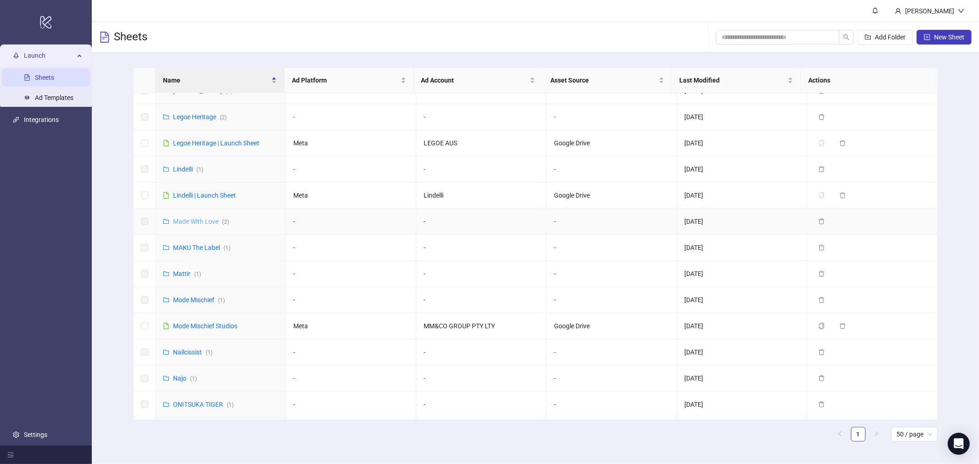
click at [207, 220] on link "Made With Love ( 2 )" at bounding box center [201, 221] width 56 height 7
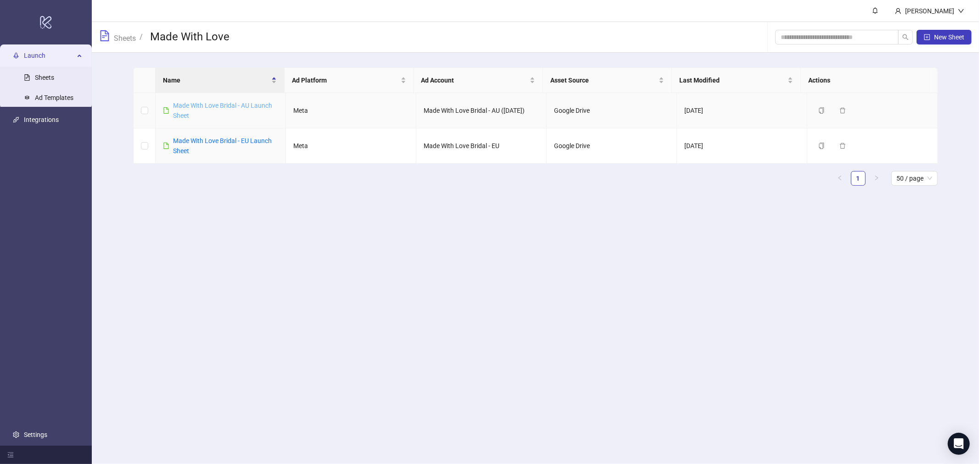
click at [231, 105] on link "Made With Love Bridal - AU Launch Sheet" at bounding box center [222, 110] width 99 height 17
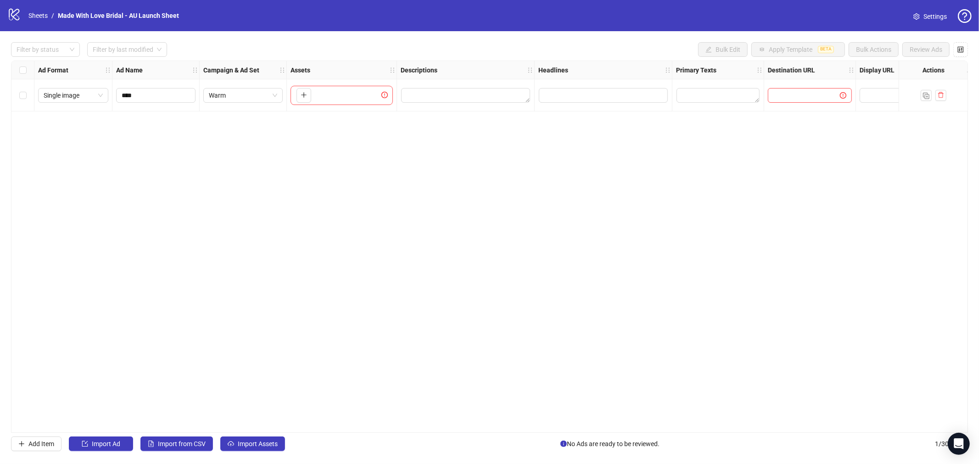
click at [932, 21] on span "Settings" at bounding box center [934, 16] width 23 height 10
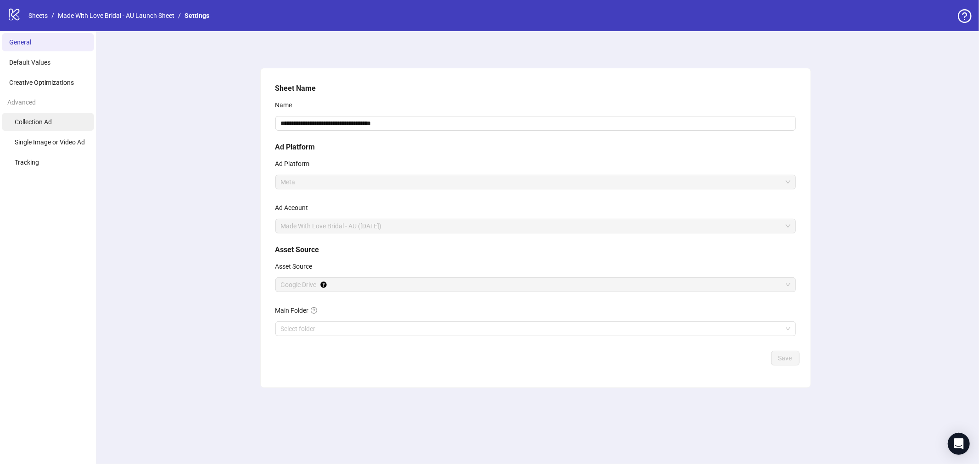
click at [60, 125] on li "Collection Ad" at bounding box center [48, 122] width 92 height 18
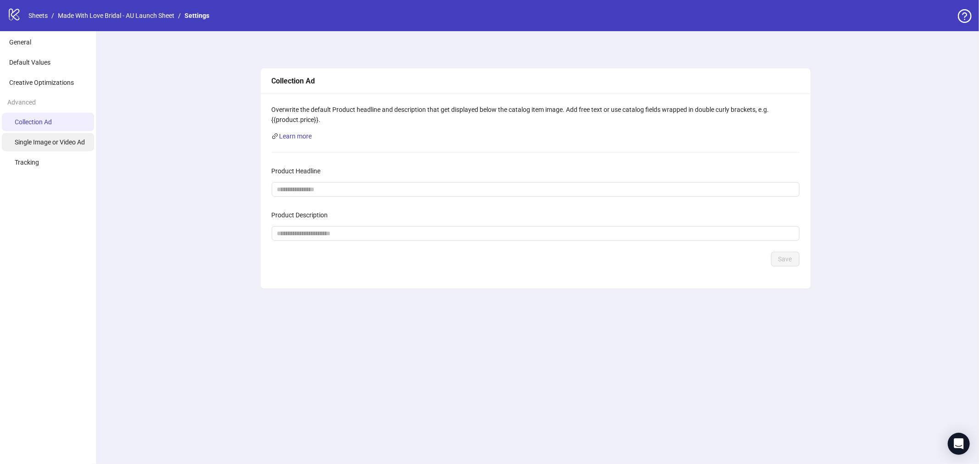
click at [56, 140] on span "Single Image or Video Ad" at bounding box center [50, 142] width 70 height 7
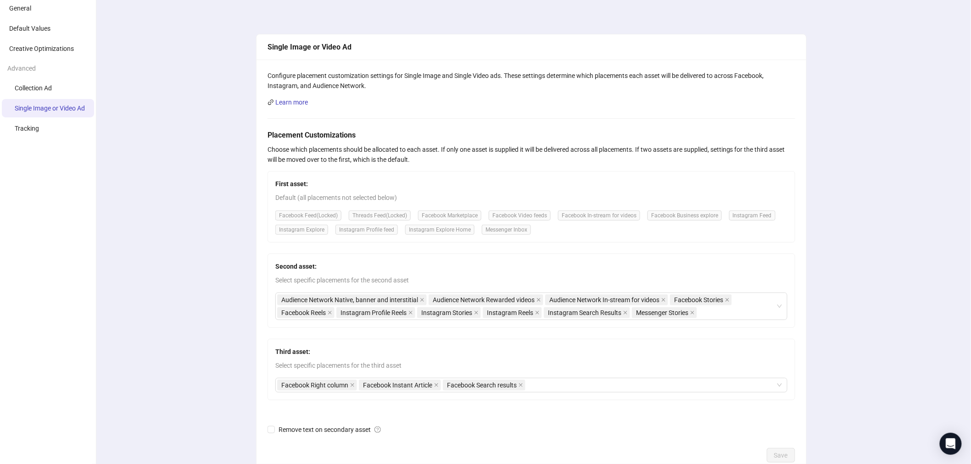
scroll to position [93, 0]
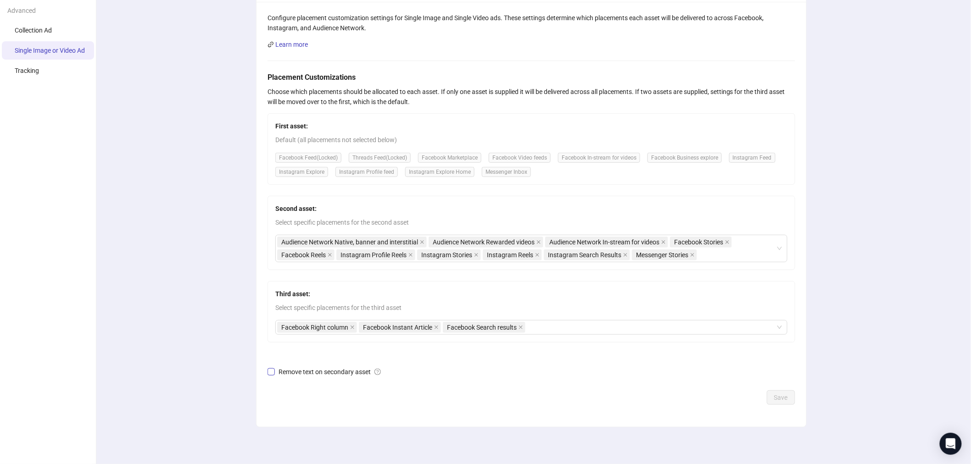
click at [329, 373] on span "Remove text on secondary asset" at bounding box center [330, 372] width 110 height 10
click at [783, 399] on span "Save" at bounding box center [781, 397] width 14 height 7
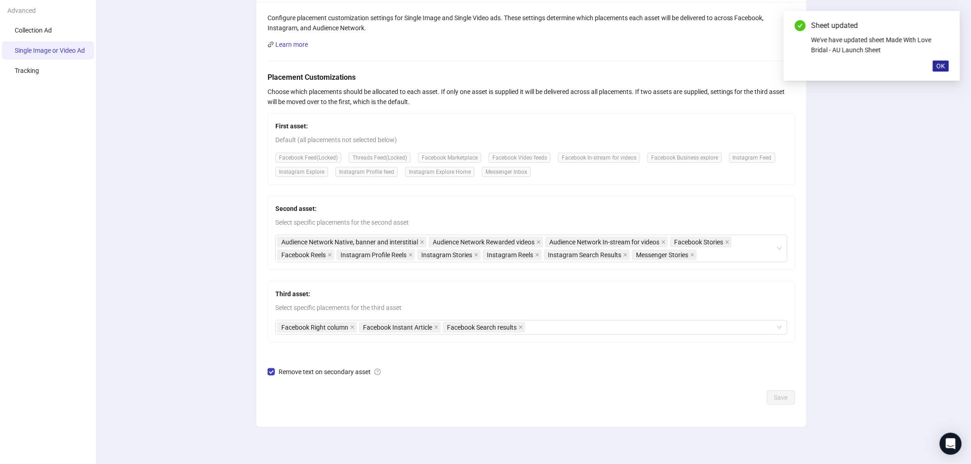
click at [945, 62] on span "OK" at bounding box center [941, 65] width 9 height 7
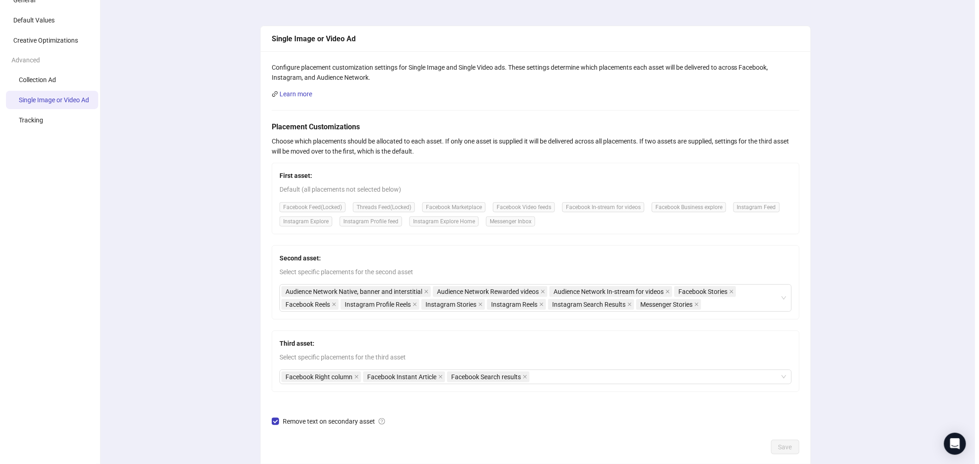
scroll to position [0, 0]
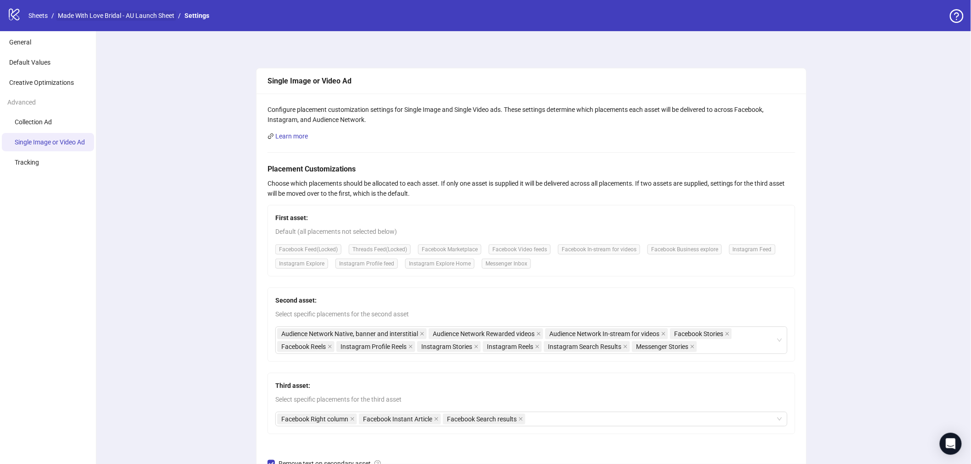
click at [87, 13] on link "Made With Love Bridal - AU Launch Sheet" at bounding box center [116, 16] width 120 height 10
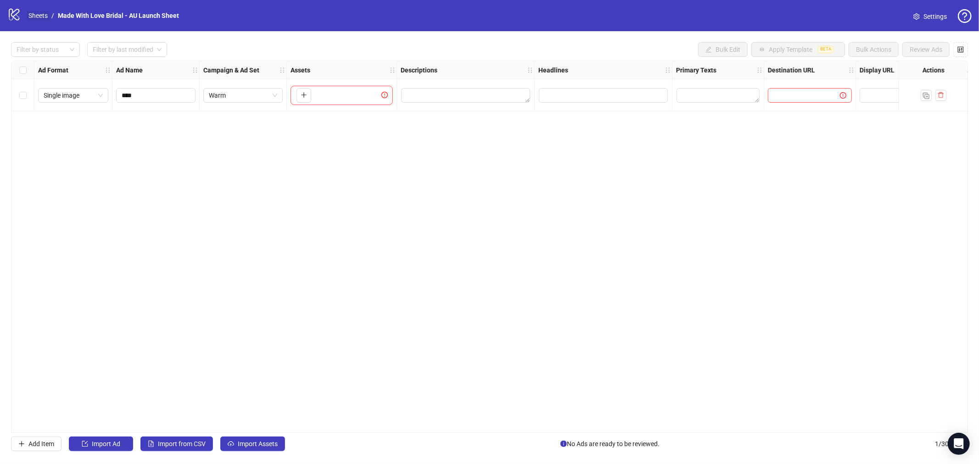
click at [41, 14] on link "Sheets" at bounding box center [38, 16] width 23 height 10
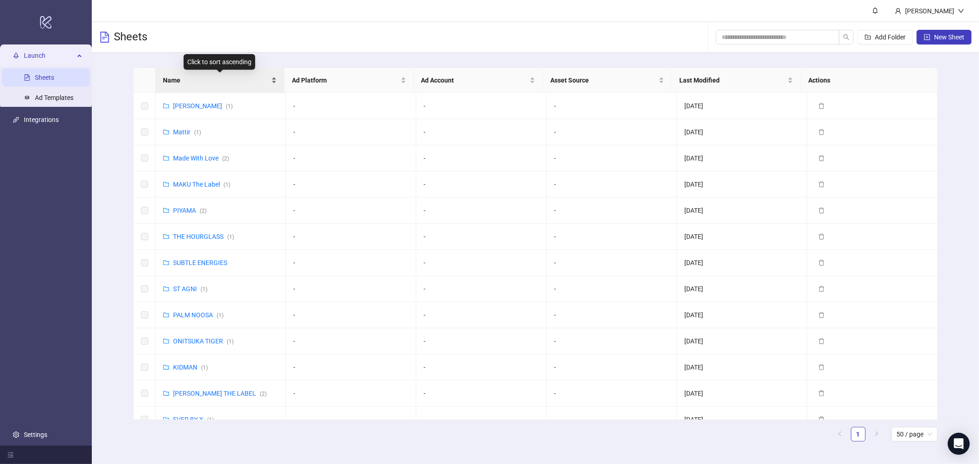
click at [201, 80] on span "Name" at bounding box center [216, 80] width 106 height 10
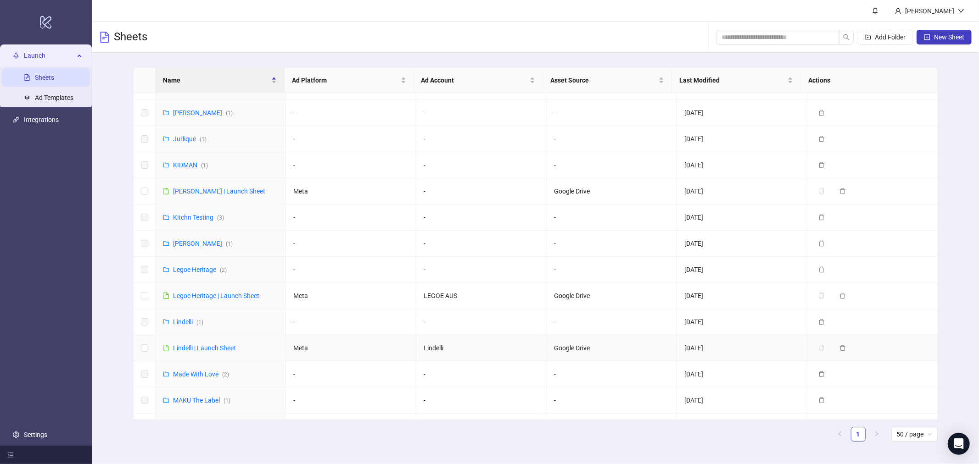
scroll to position [357, 0]
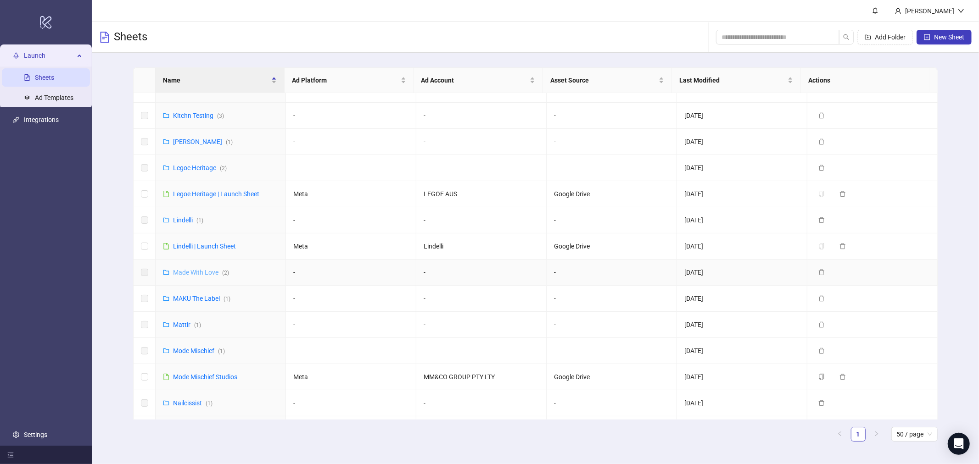
click at [201, 272] on link "Made With Love ( 2 )" at bounding box center [201, 272] width 56 height 7
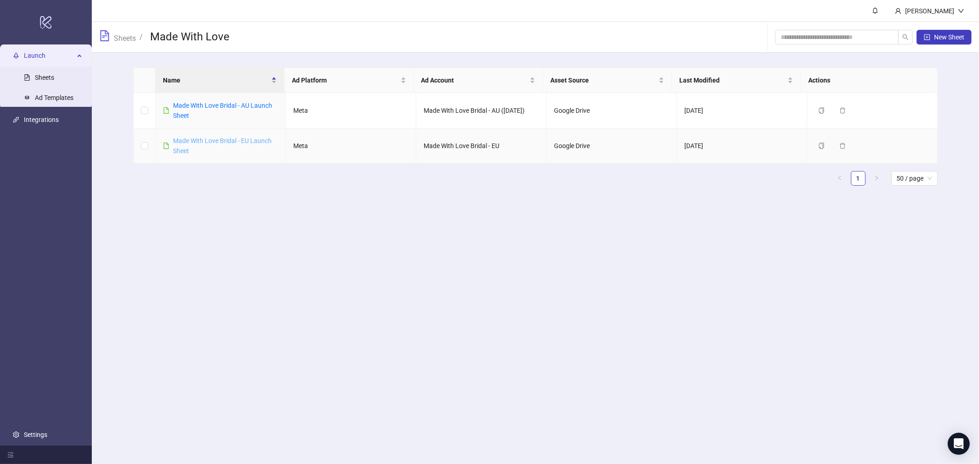
click at [217, 141] on link "Made With Love Bridal - EU Launch Sheet" at bounding box center [222, 145] width 99 height 17
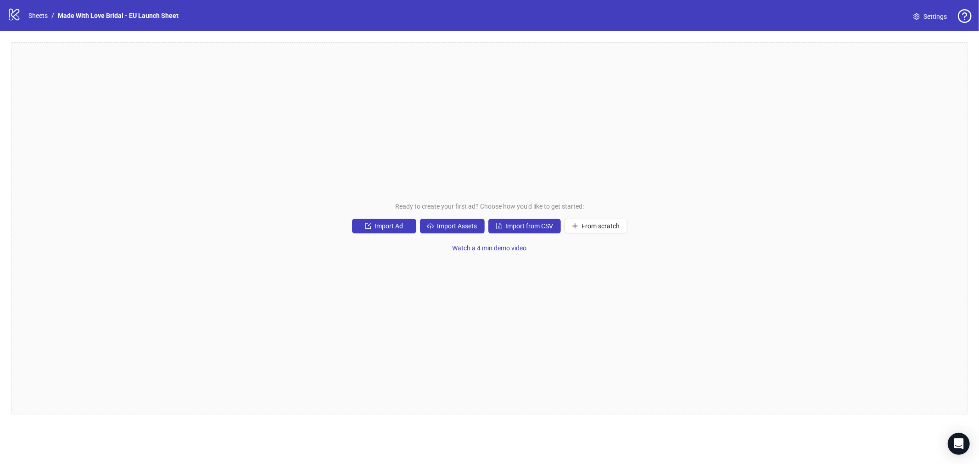
click at [942, 11] on link "Settings" at bounding box center [930, 16] width 48 height 15
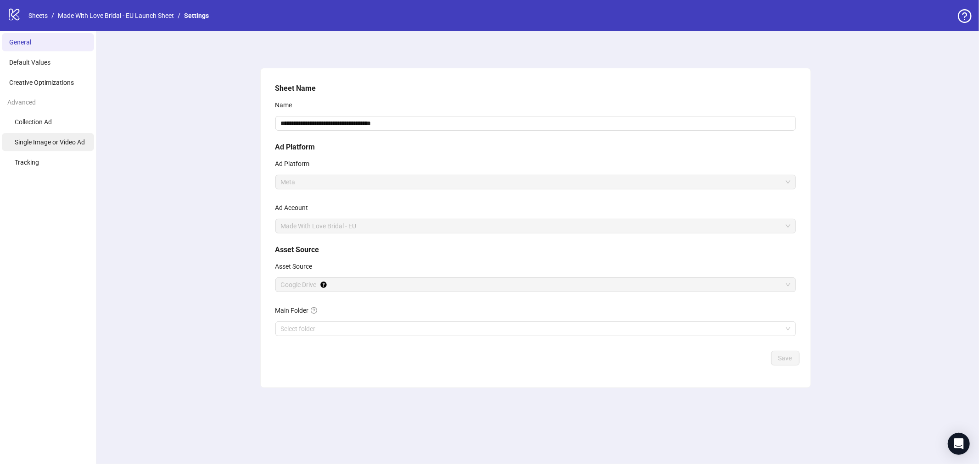
click at [69, 141] on span "Single Image or Video Ad" at bounding box center [50, 142] width 70 height 7
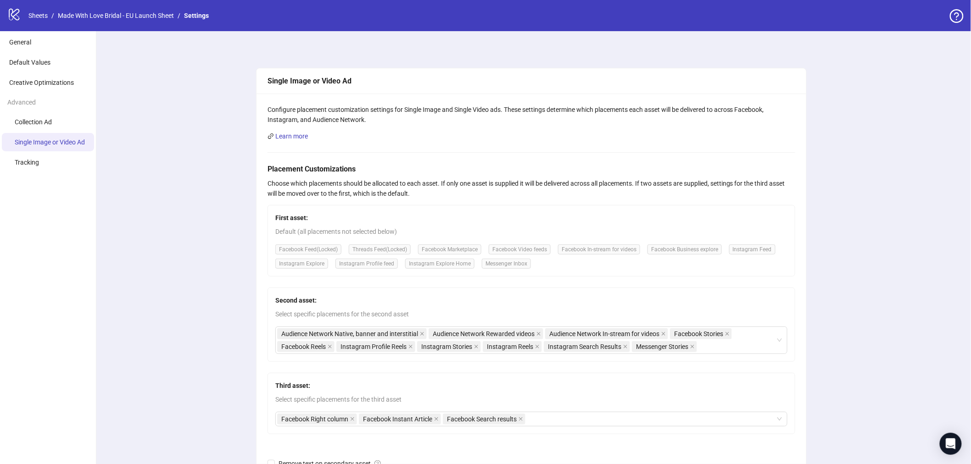
scroll to position [93, 0]
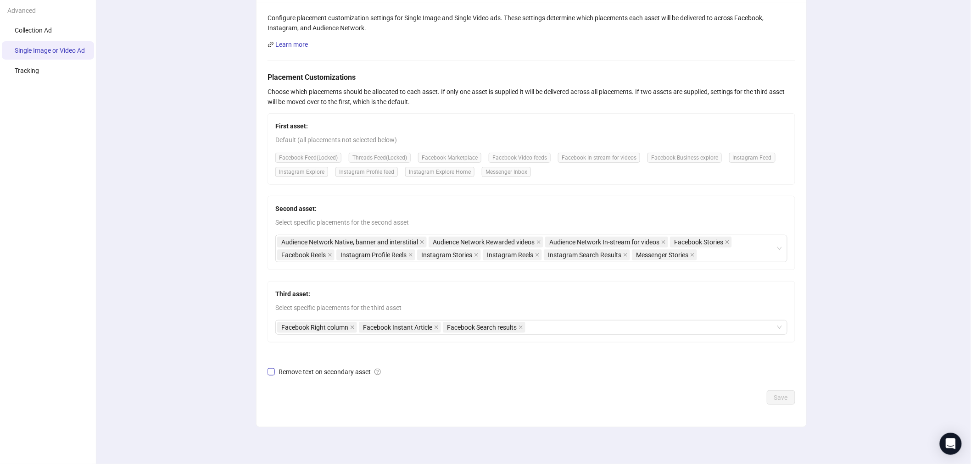
click at [291, 369] on span "Remove text on secondary asset" at bounding box center [330, 372] width 110 height 10
click at [786, 396] on span "Save" at bounding box center [781, 397] width 14 height 7
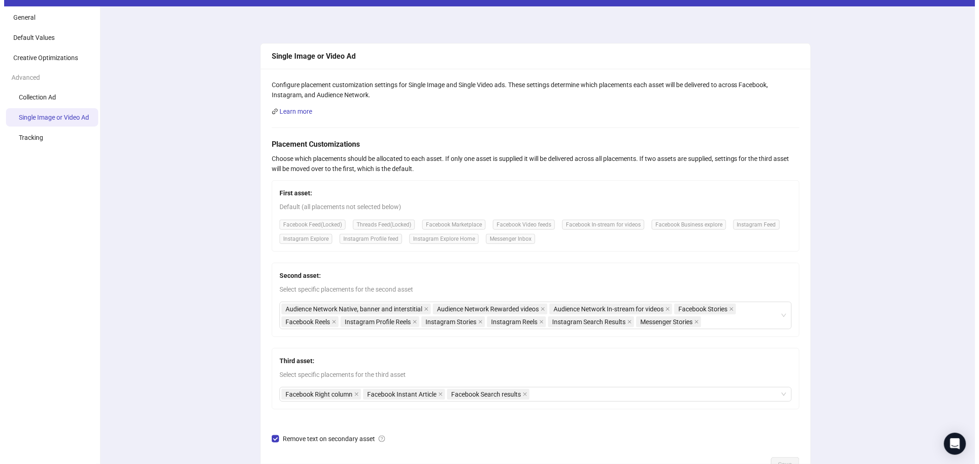
scroll to position [0, 0]
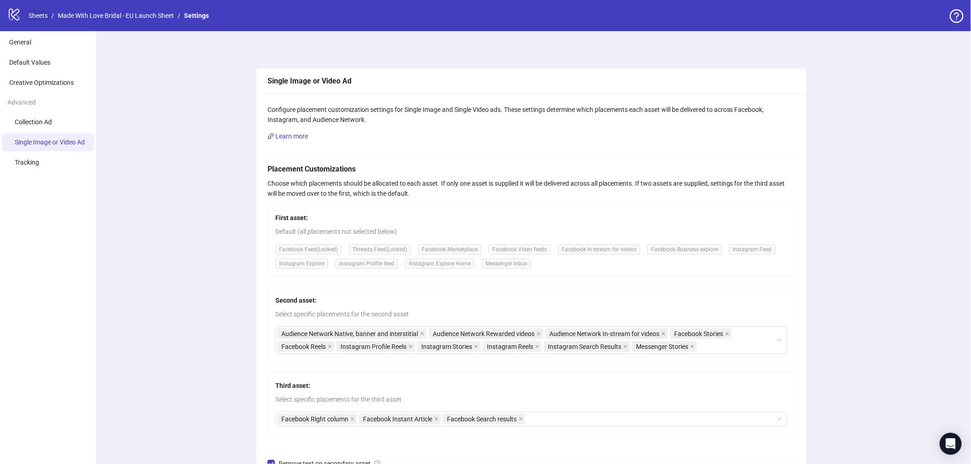
click at [33, 16] on link "Sheets" at bounding box center [38, 16] width 23 height 10
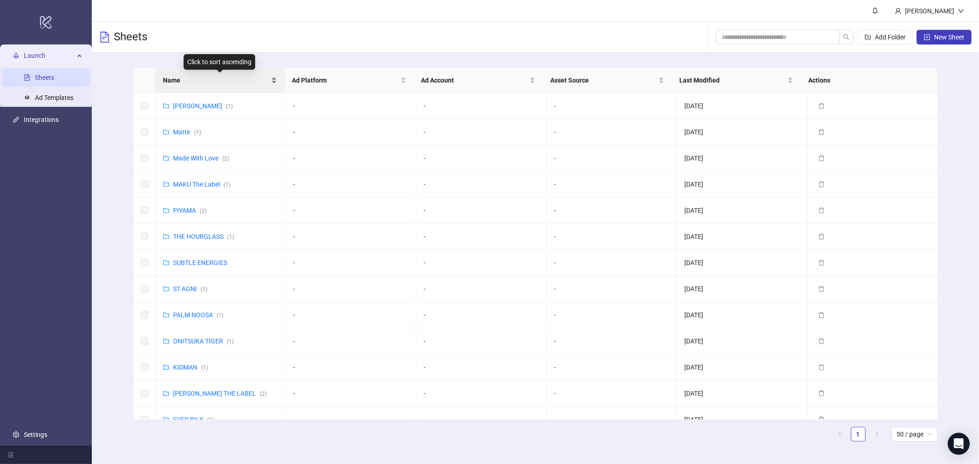
click at [210, 76] on span "Name" at bounding box center [216, 80] width 106 height 10
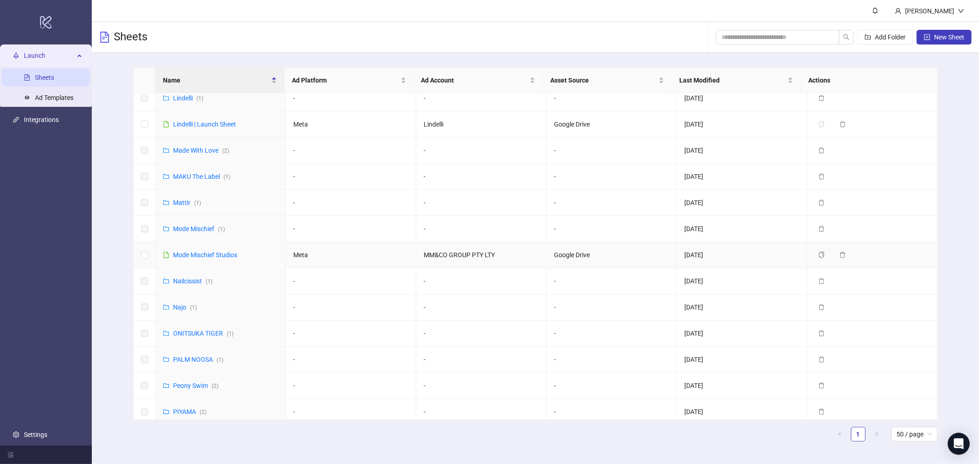
scroll to position [510, 0]
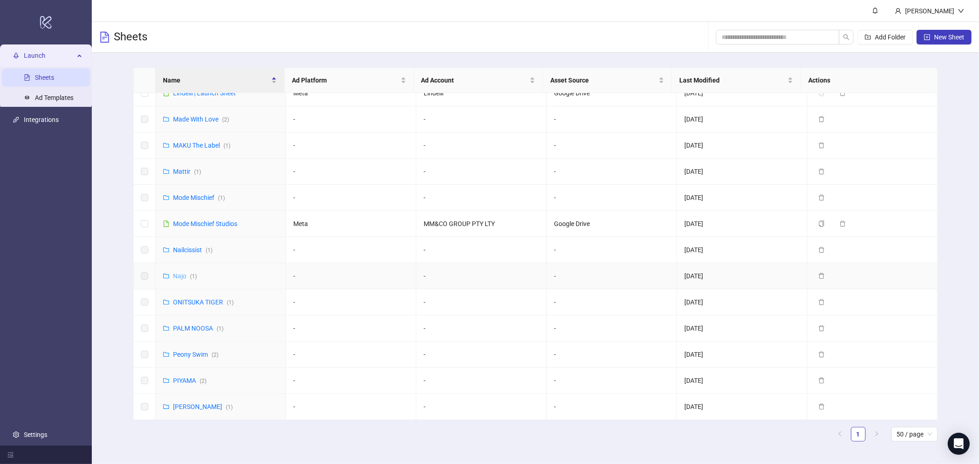
click at [177, 278] on link "Najo ( 1 )" at bounding box center [185, 276] width 24 height 7
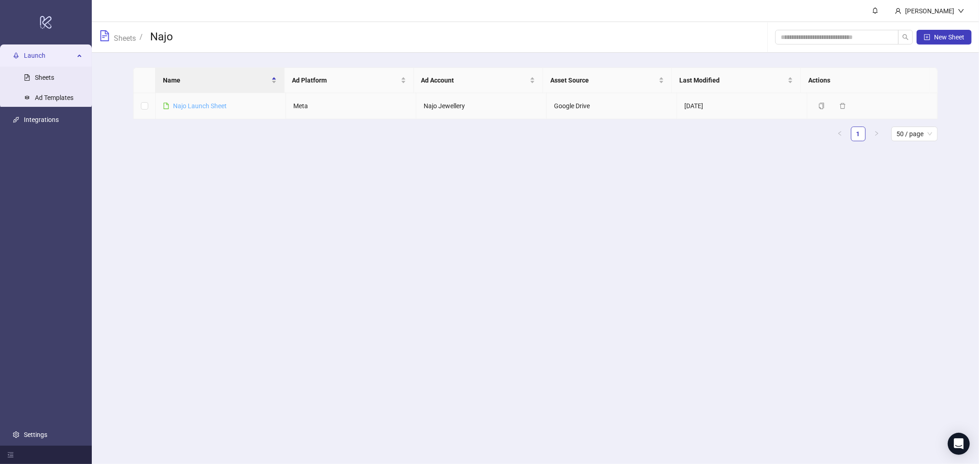
click at [209, 108] on link "Najo Launch Sheet" at bounding box center [200, 105] width 54 height 7
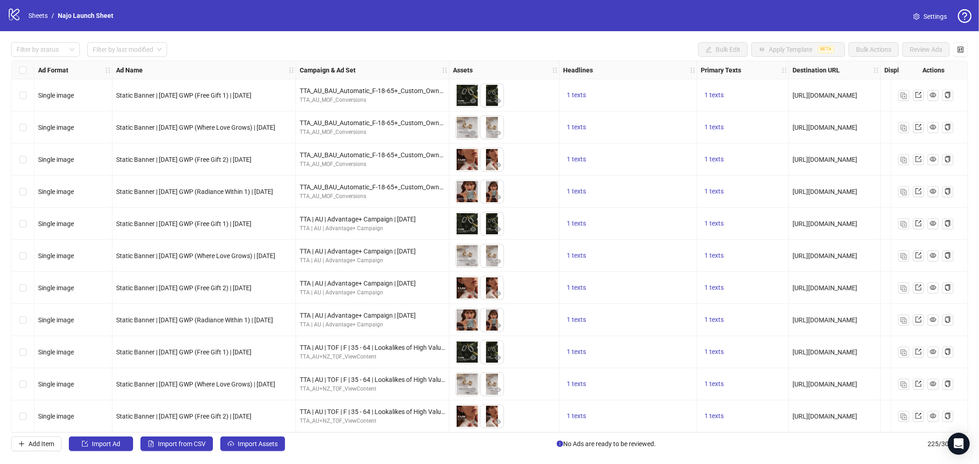
click at [920, 17] on link "Settings" at bounding box center [930, 16] width 48 height 15
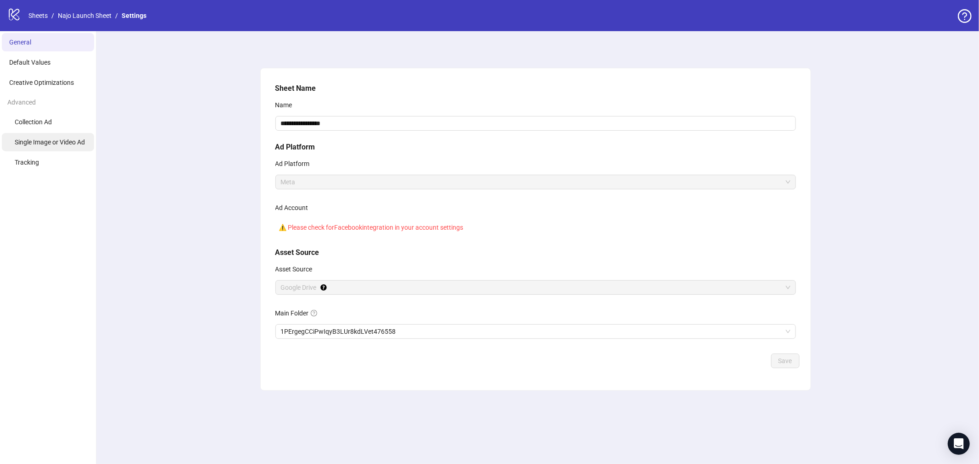
click at [53, 141] on span "Single Image or Video Ad" at bounding box center [50, 142] width 70 height 7
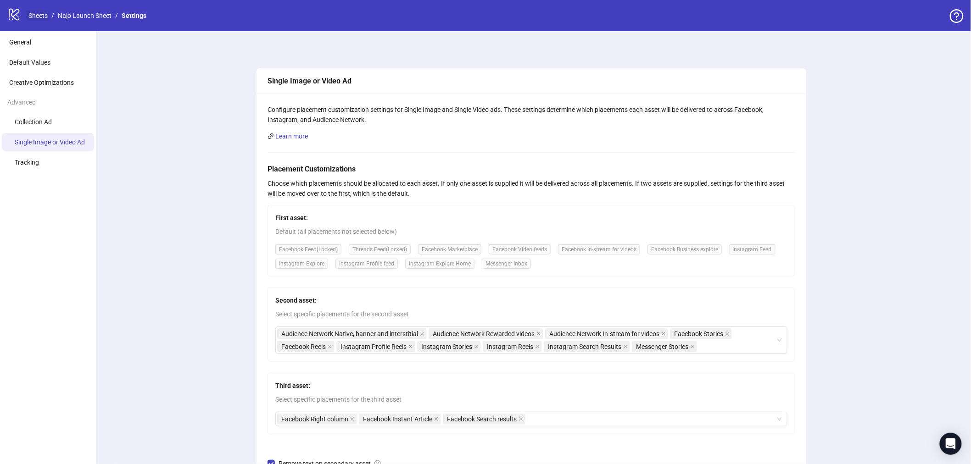
click at [39, 18] on link "Sheets" at bounding box center [38, 16] width 23 height 10
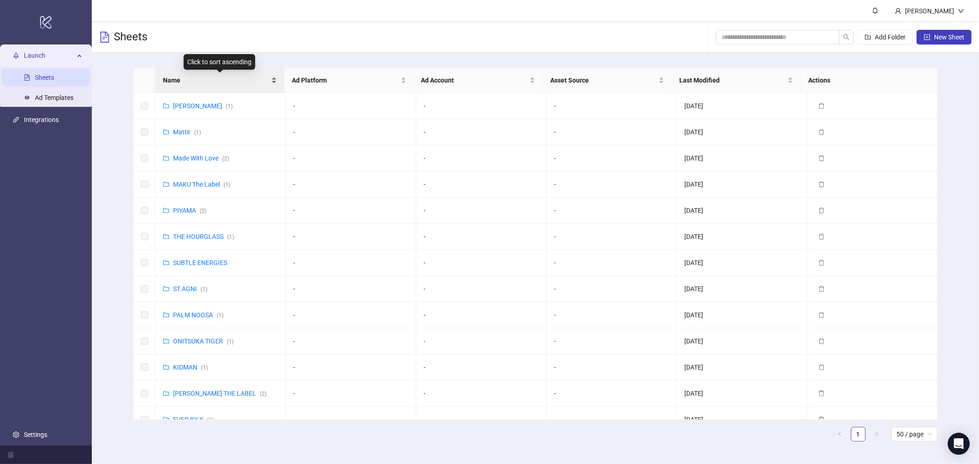
click at [224, 80] on span "Name" at bounding box center [216, 80] width 106 height 10
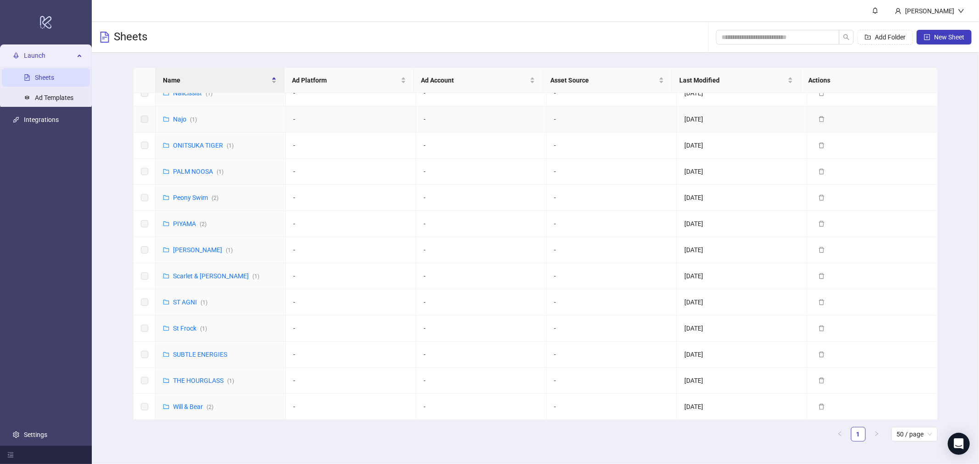
scroll to position [668, 0]
click at [197, 249] on link "RB Sellers ( 1 )" at bounding box center [203, 249] width 60 height 7
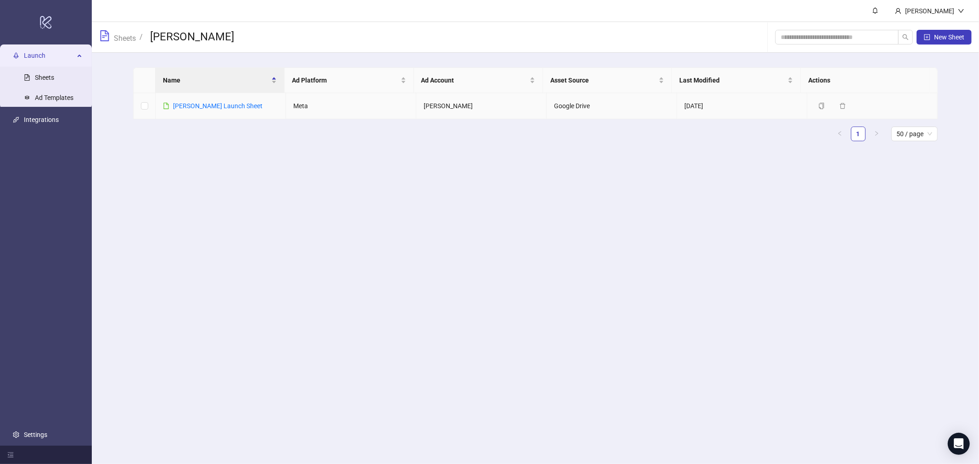
click at [223, 101] on div "[PERSON_NAME] Launch Sheet" at bounding box center [217, 106] width 89 height 10
click at [189, 101] on div "[PERSON_NAME] Launch Sheet" at bounding box center [217, 106] width 89 height 10
click at [190, 106] on link "[PERSON_NAME] Launch Sheet" at bounding box center [217, 105] width 89 height 7
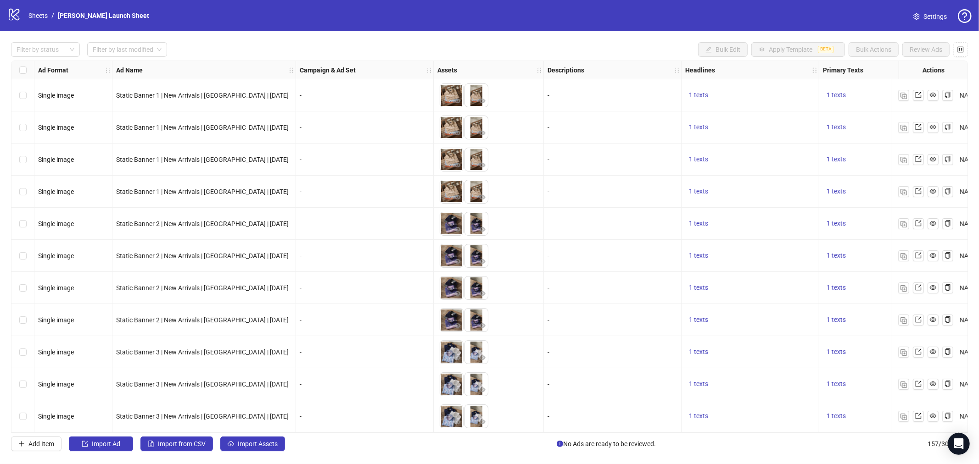
click at [934, 11] on span "Settings" at bounding box center [934, 16] width 23 height 10
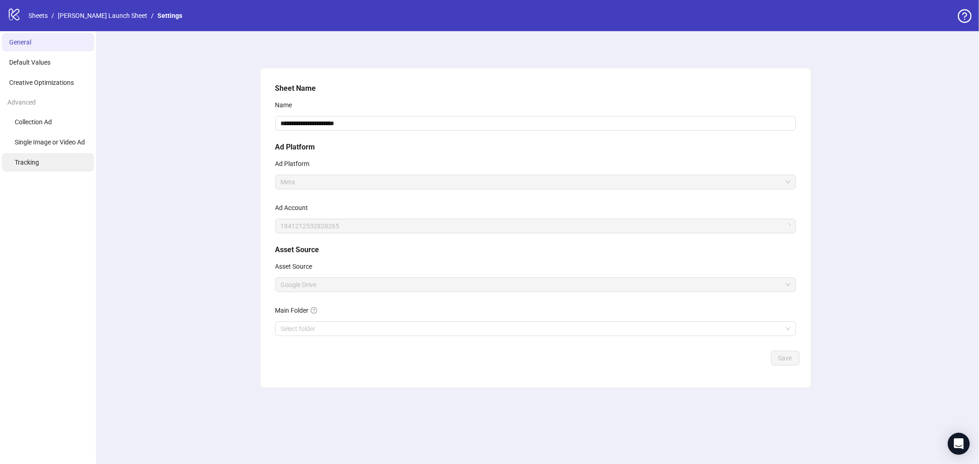
click at [55, 158] on li "Tracking" at bounding box center [48, 162] width 92 height 18
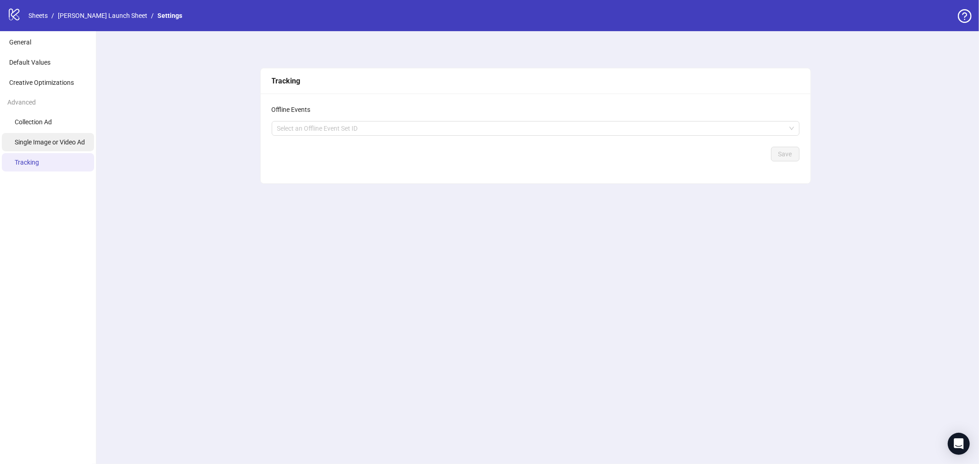
click at [62, 140] on span "Single Image or Video Ad" at bounding box center [50, 142] width 70 height 7
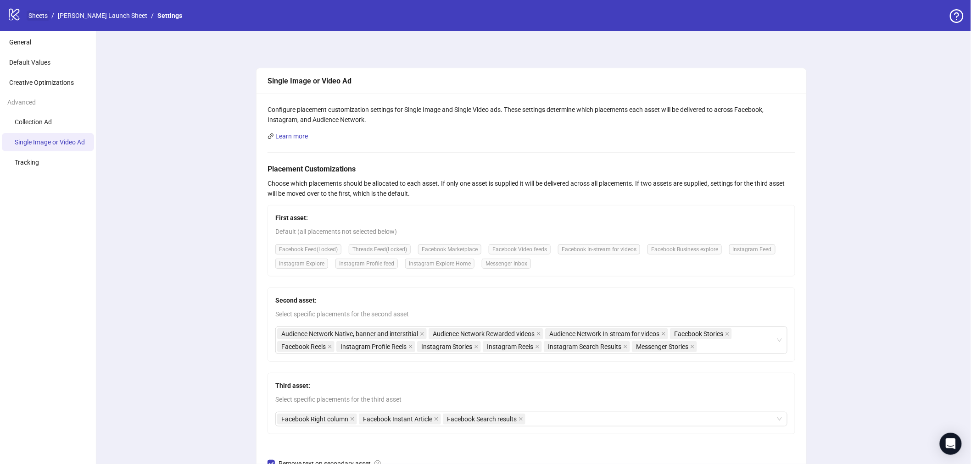
click at [40, 15] on link "Sheets" at bounding box center [38, 16] width 23 height 10
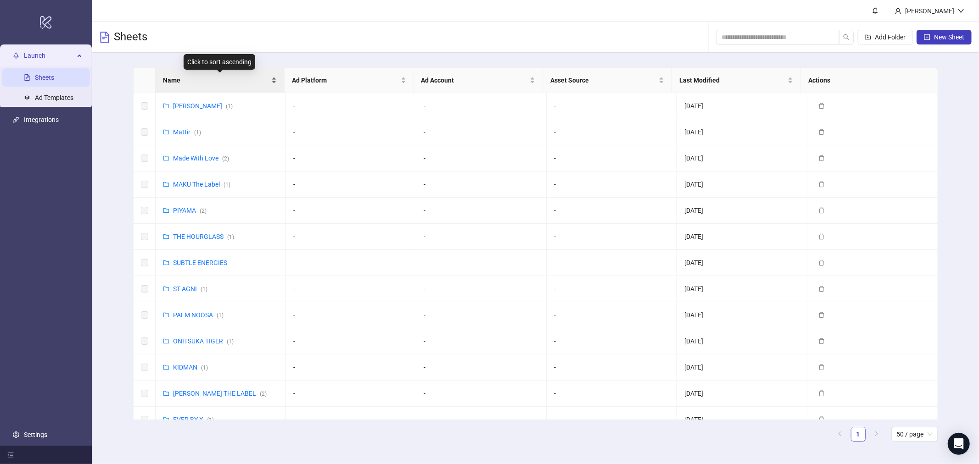
click at [216, 83] on span "Name" at bounding box center [216, 80] width 106 height 10
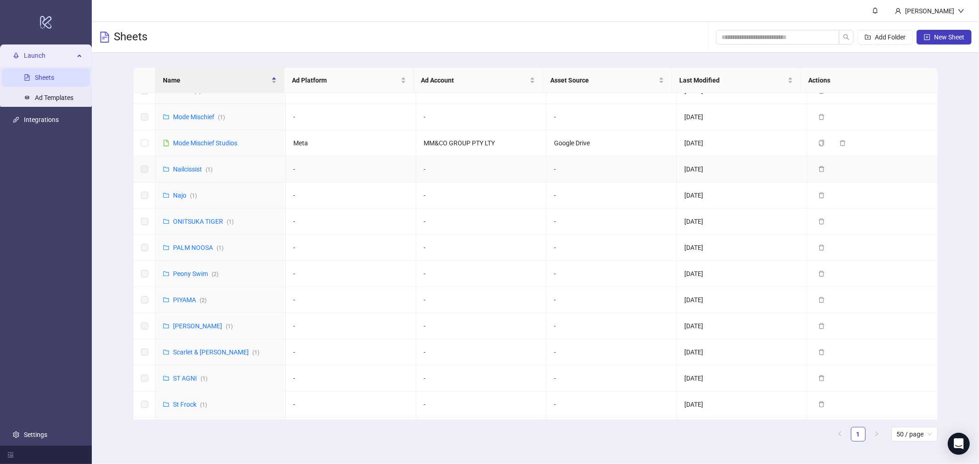
scroll to position [668, 0]
click at [186, 410] on link "Will & Bear ( 2 )" at bounding box center [193, 406] width 40 height 7
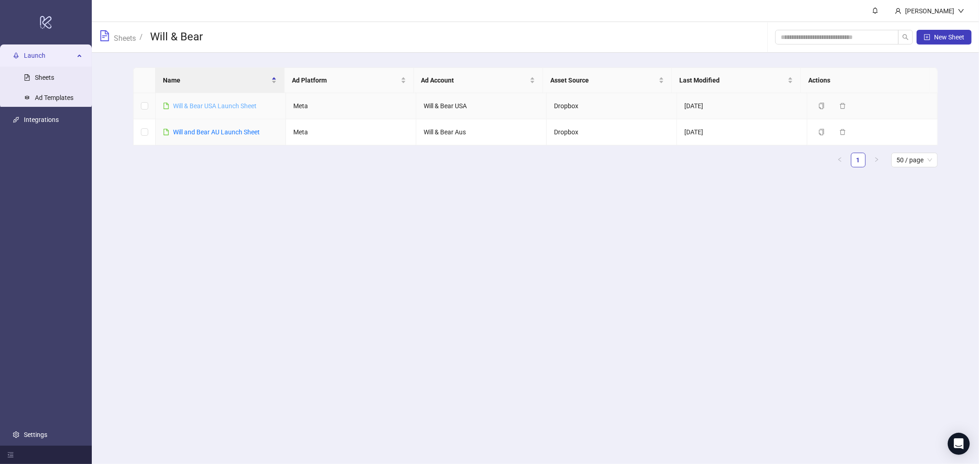
click at [211, 103] on link "Will & Bear USA Launch Sheet" at bounding box center [215, 105] width 84 height 7
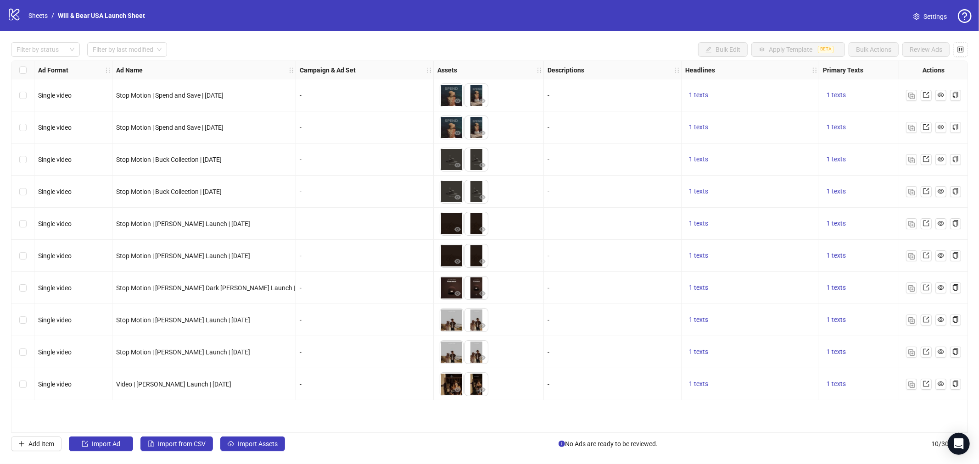
click at [940, 14] on span "Settings" at bounding box center [934, 16] width 23 height 10
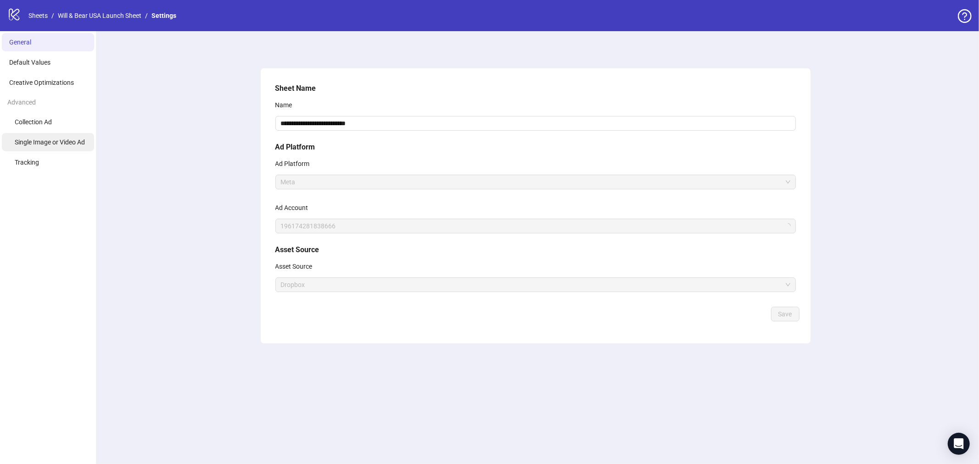
click at [50, 139] on span "Single Image or Video Ad" at bounding box center [50, 142] width 70 height 7
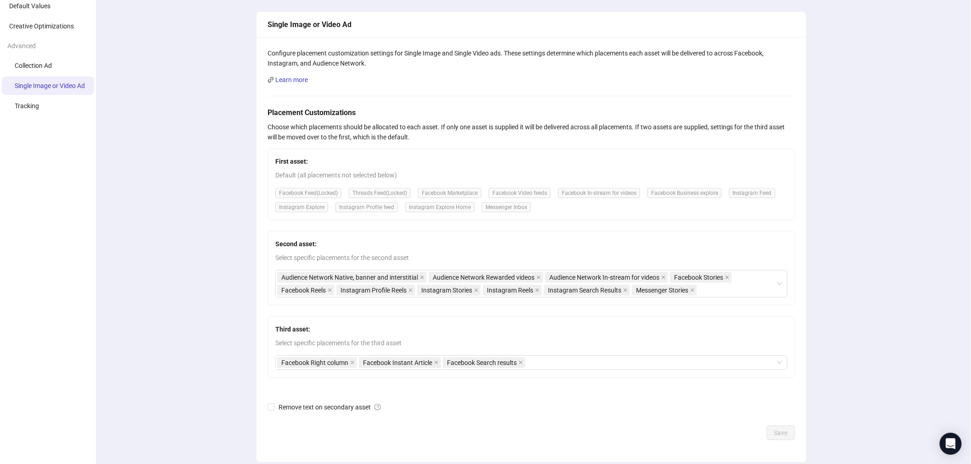
scroll to position [93, 0]
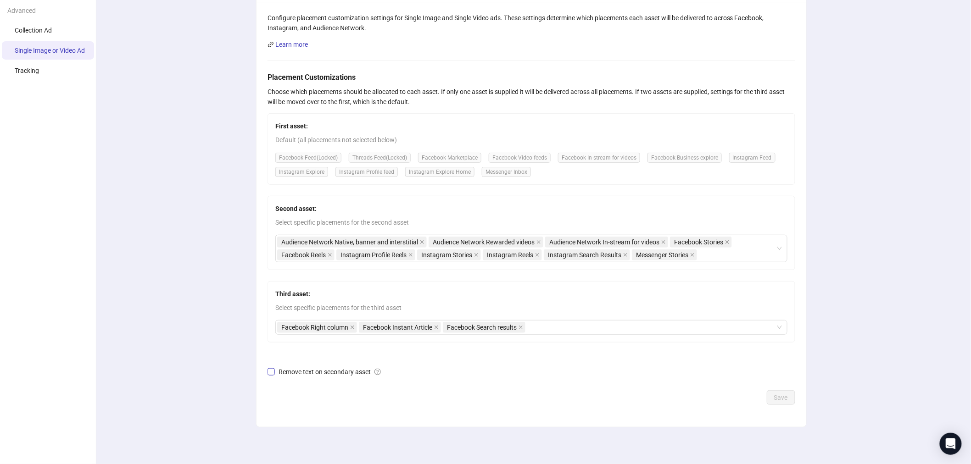
click at [296, 372] on span "Remove text on secondary asset" at bounding box center [330, 372] width 110 height 10
click at [780, 402] on button "Save" at bounding box center [781, 398] width 28 height 15
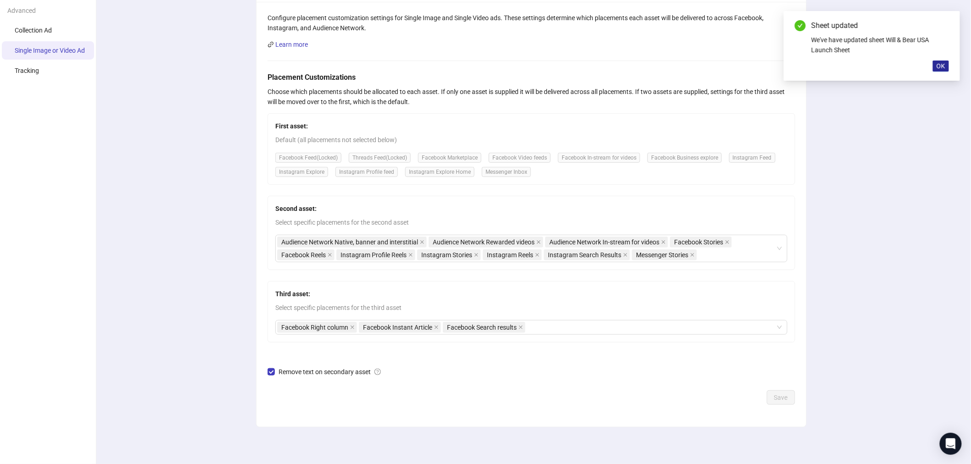
click at [947, 63] on button "OK" at bounding box center [941, 66] width 16 height 11
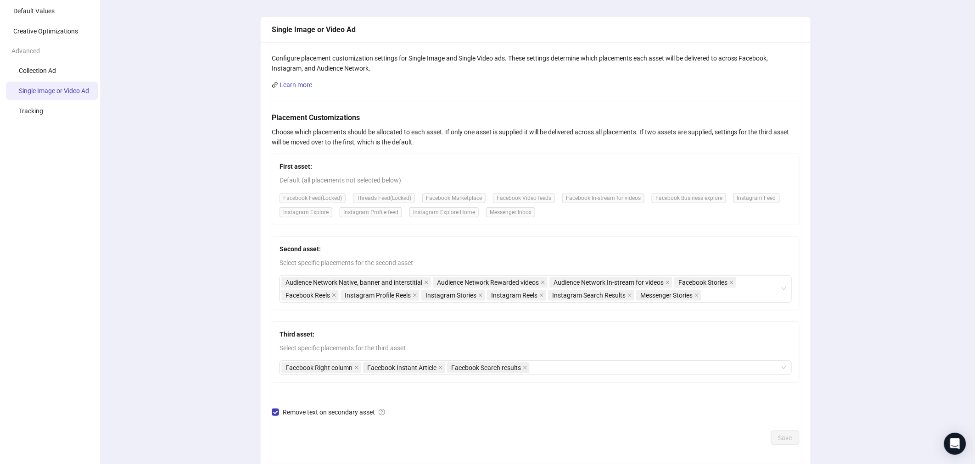
scroll to position [0, 0]
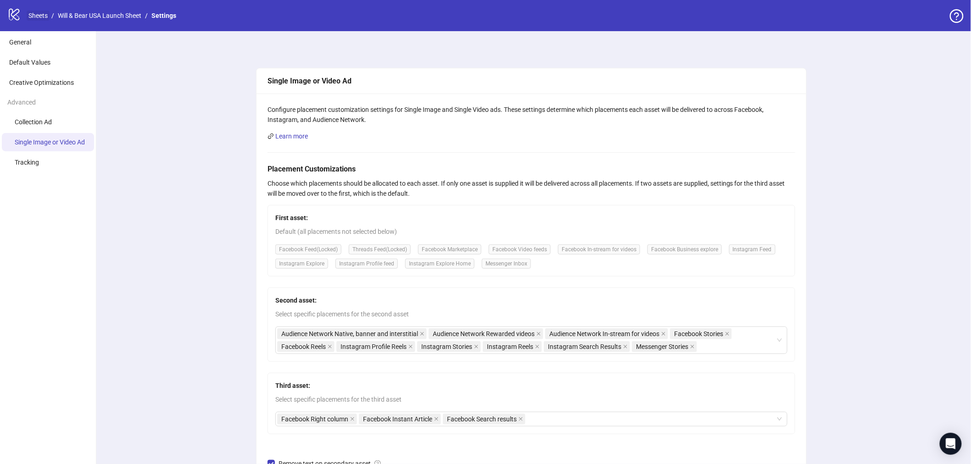
click at [34, 15] on link "Sheets" at bounding box center [38, 16] width 23 height 10
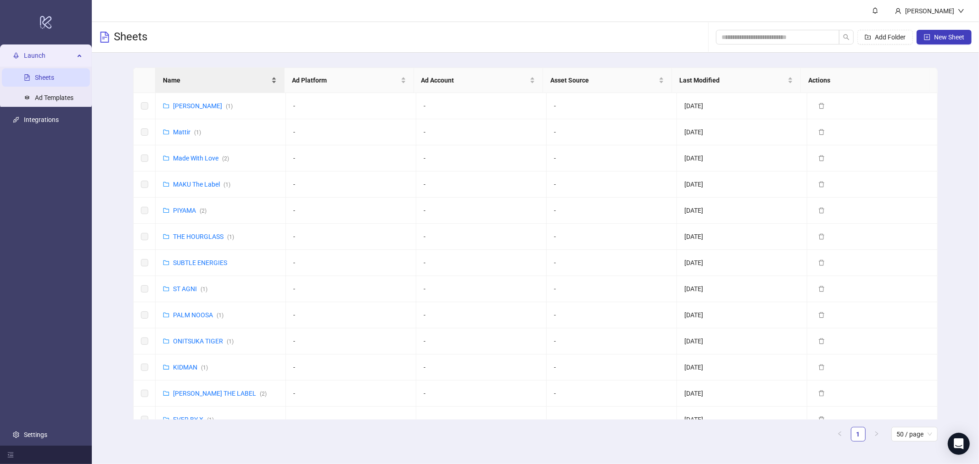
click at [181, 75] on div "Name" at bounding box center [220, 80] width 114 height 10
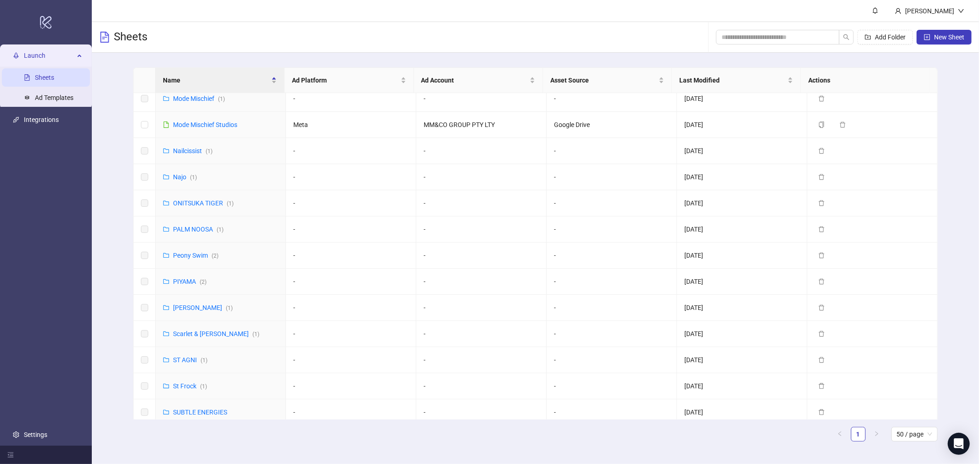
scroll to position [668, 0]
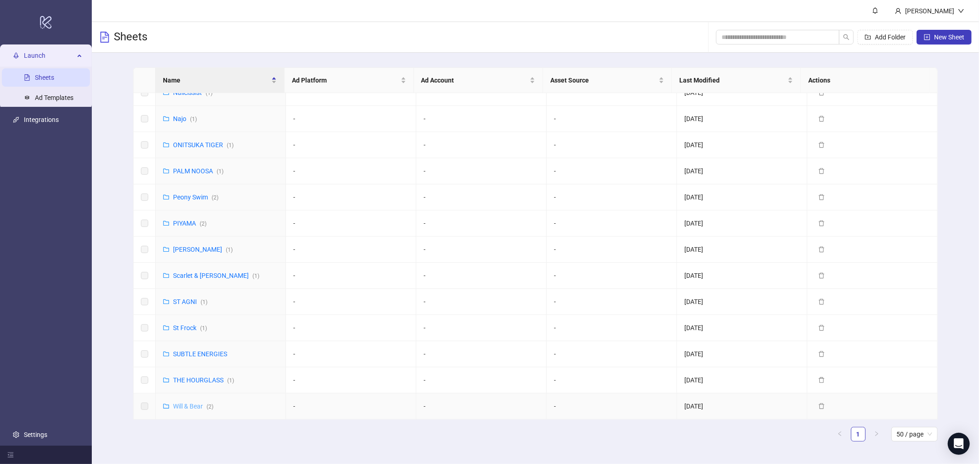
click at [198, 405] on link "Will & Bear ( 2 )" at bounding box center [193, 406] width 40 height 7
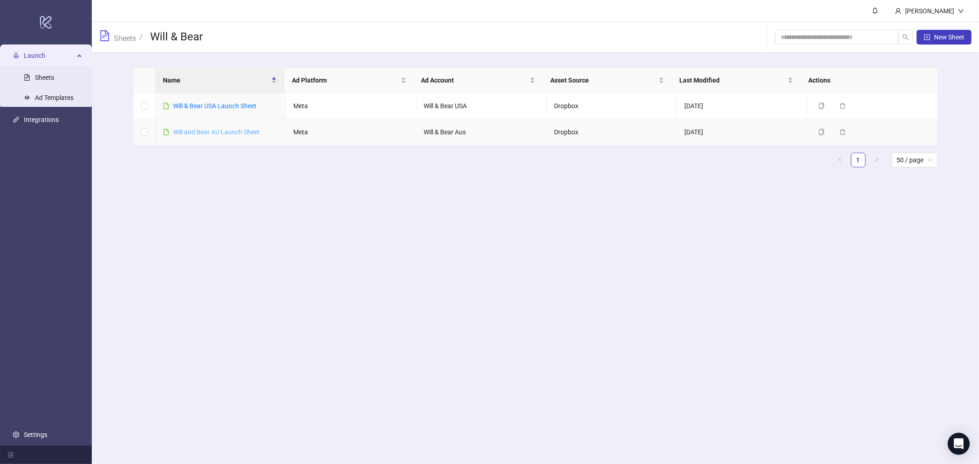
click at [214, 135] on link "Will and Bear AU Launch Sheet" at bounding box center [216, 132] width 87 height 7
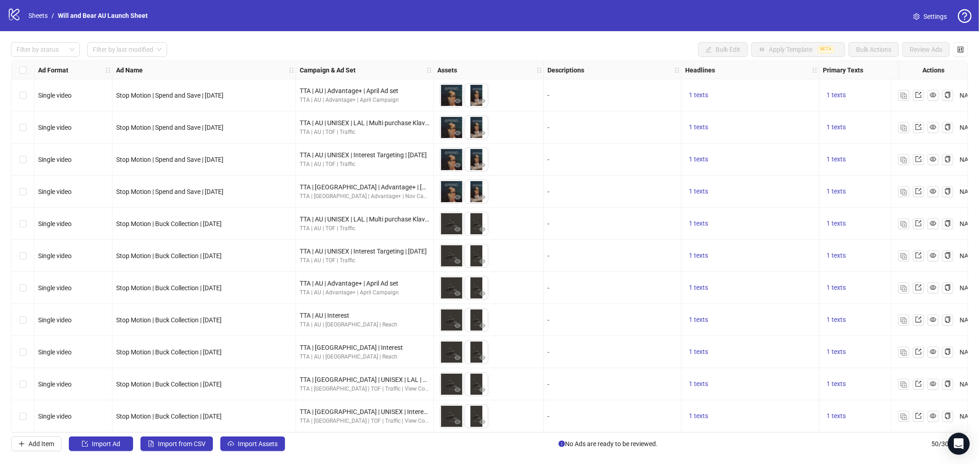
click at [922, 19] on link "Settings" at bounding box center [930, 16] width 48 height 15
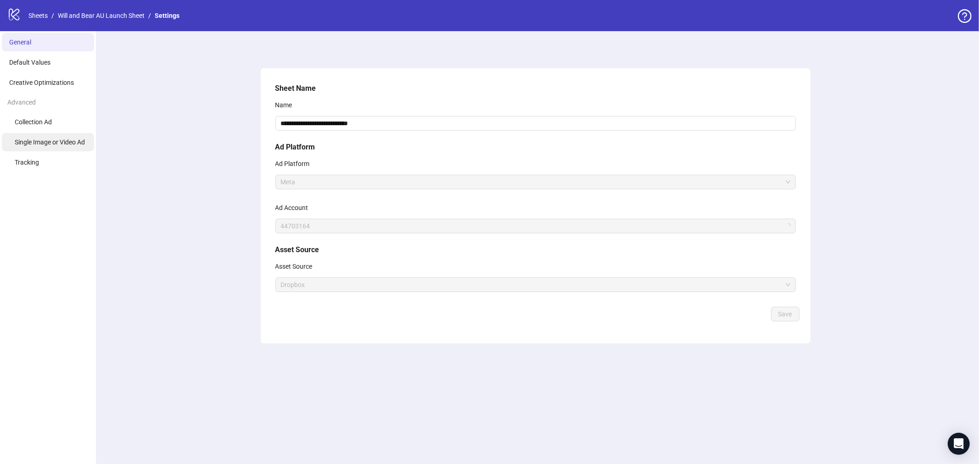
click at [28, 139] on span "Single Image or Video Ad" at bounding box center [50, 142] width 70 height 7
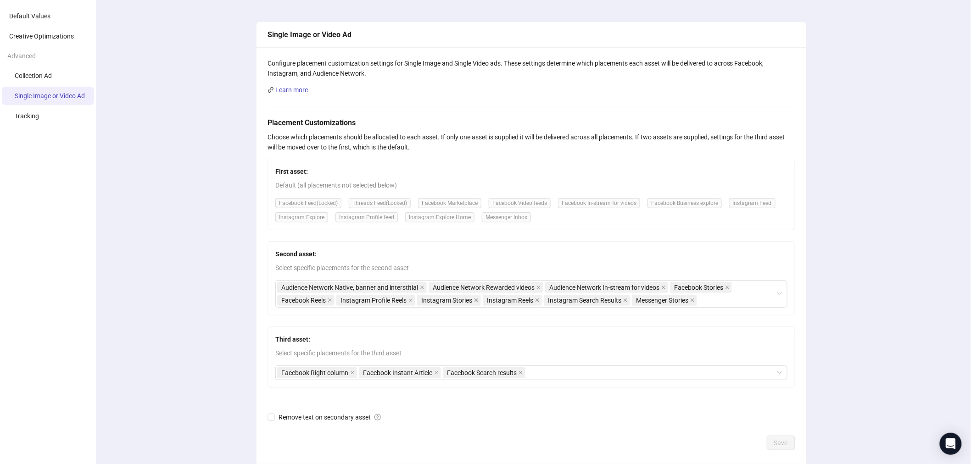
scroll to position [93, 0]
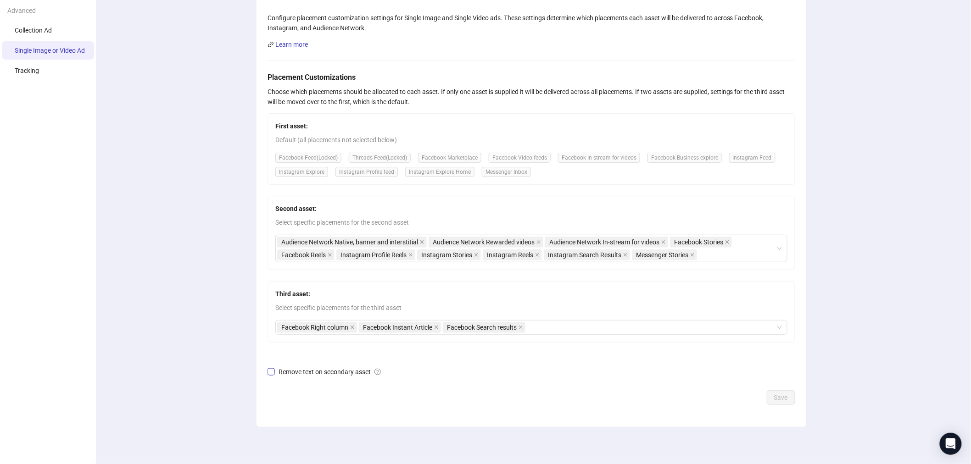
click at [286, 374] on span "Remove text on secondary asset" at bounding box center [330, 372] width 110 height 10
click at [791, 402] on button "Save" at bounding box center [781, 398] width 28 height 15
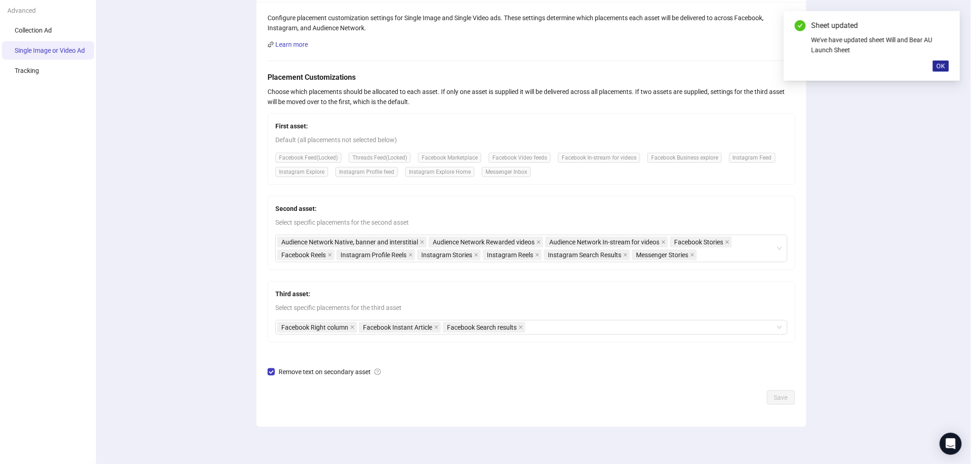
click at [942, 66] on span "OK" at bounding box center [941, 65] width 9 height 7
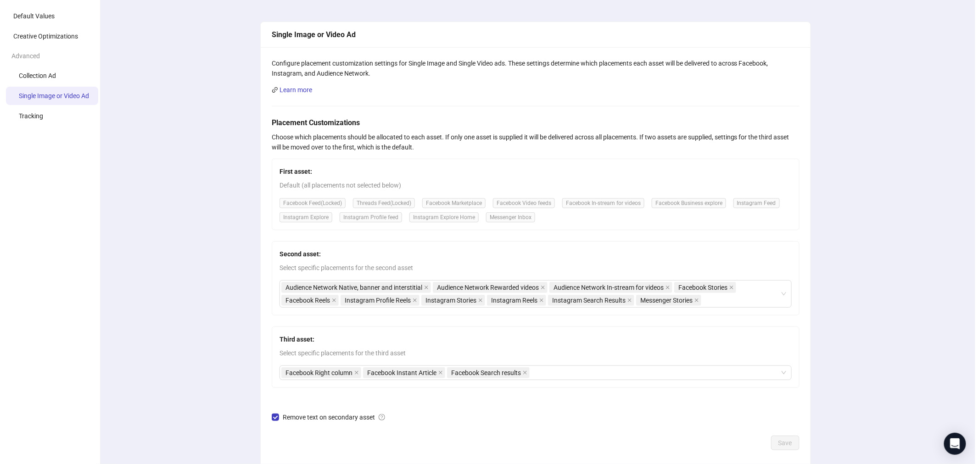
scroll to position [0, 0]
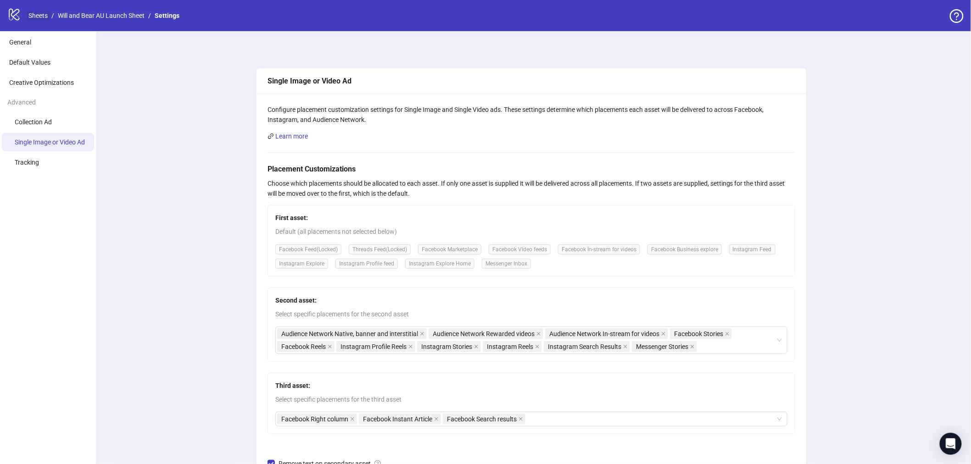
click at [37, 16] on link "Sheets" at bounding box center [38, 16] width 23 height 10
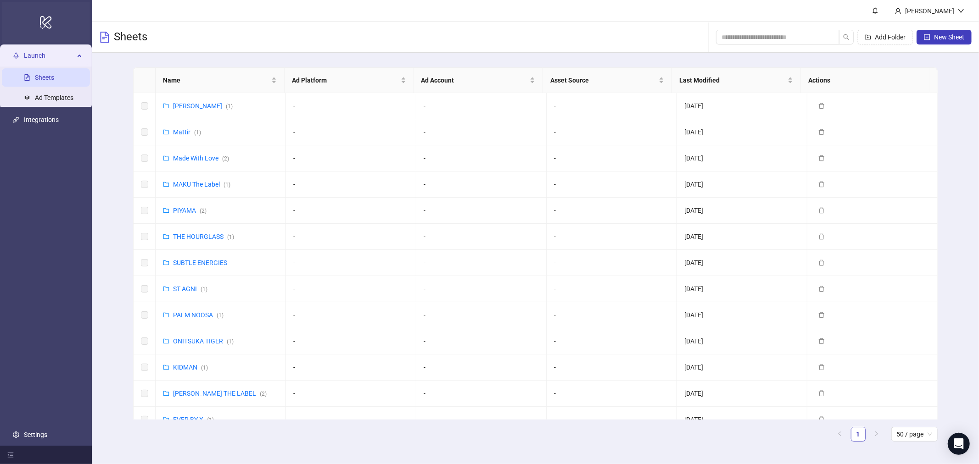
click at [49, 19] on icon "logo/logo-mobile" at bounding box center [45, 22] width 13 height 22
